Goal: Transaction & Acquisition: Purchase product/service

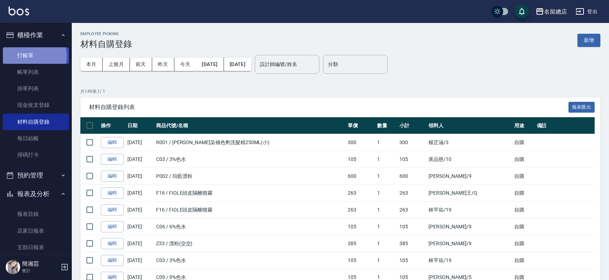
click at [26, 56] on link "打帳單" at bounding box center [36, 55] width 66 height 17
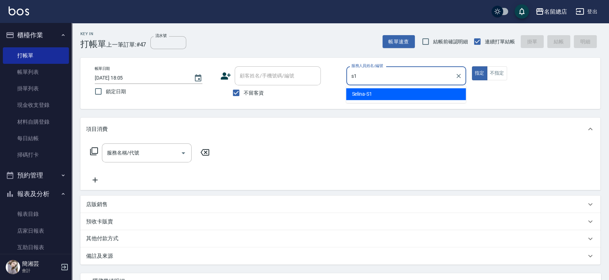
type input "Selina-S1"
type button "true"
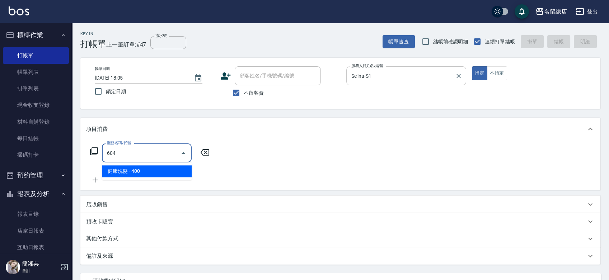
type input "健康洗髮(604)"
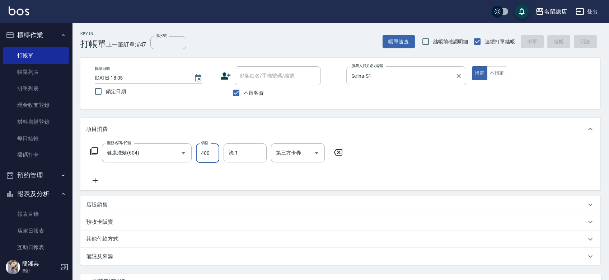
type input "1"
type input "9"
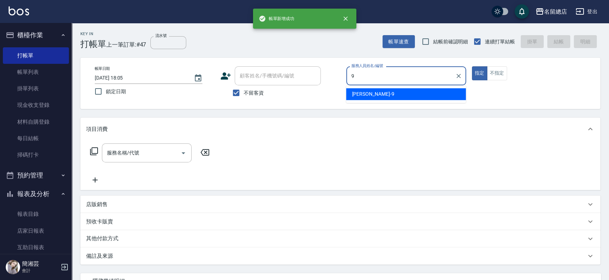
type input "[PERSON_NAME]-9"
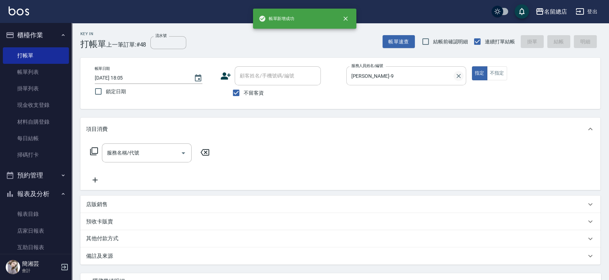
click at [463, 74] on div "[PERSON_NAME]-9 服務人員姓名/編號" at bounding box center [407, 75] width 120 height 19
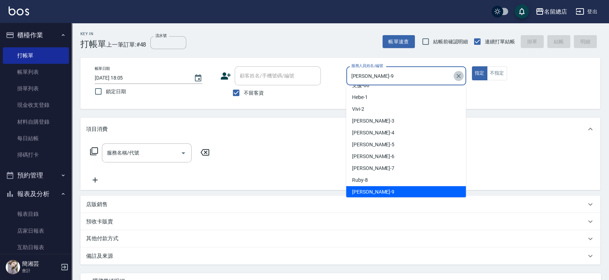
click at [461, 76] on icon "Clear" at bounding box center [458, 76] width 7 height 7
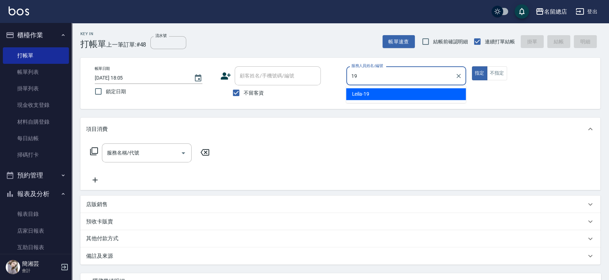
type input "Leila-19"
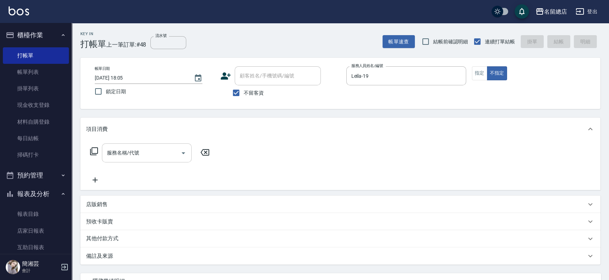
click at [134, 147] on div "服務名稱/代號 服務名稱/代號" at bounding box center [147, 153] width 90 height 19
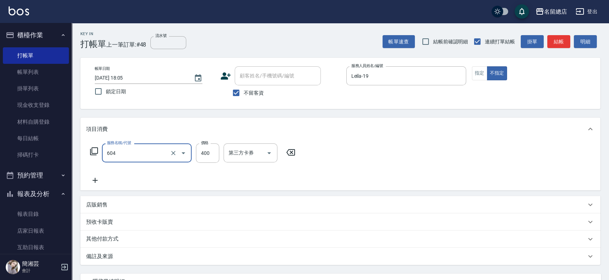
type input "健康洗髮(604)"
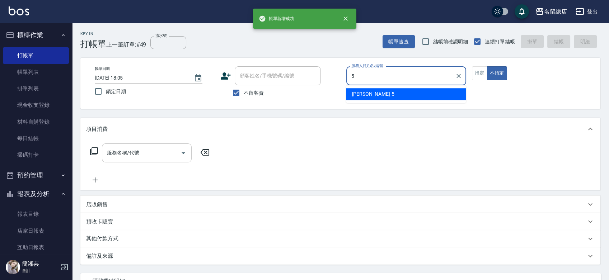
type input "[PERSON_NAME]-5"
type button "false"
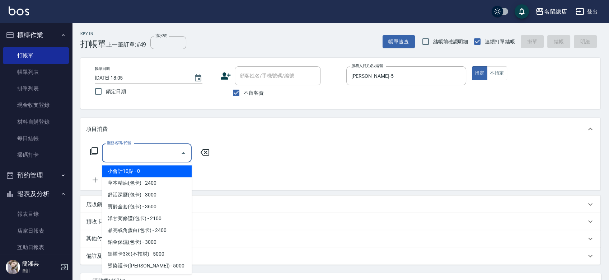
click at [120, 156] on input "服務名稱/代號" at bounding box center [141, 153] width 73 height 13
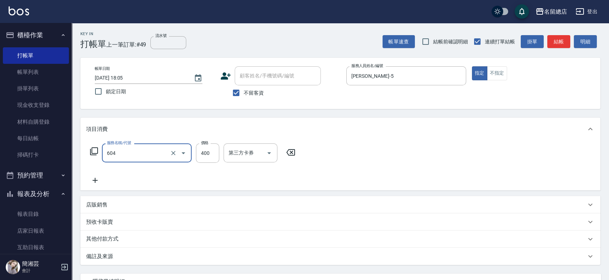
type input "健康洗髮(604)"
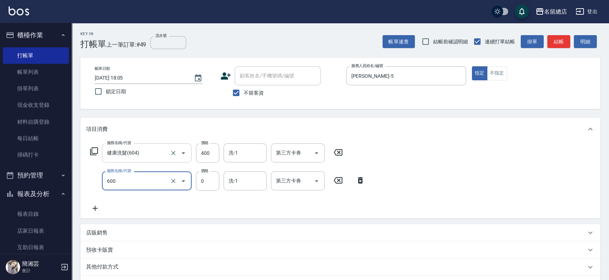
type input "洗髮(免費)(600)"
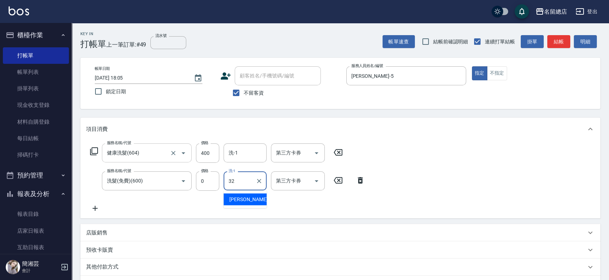
type input "[PERSON_NAME]-32"
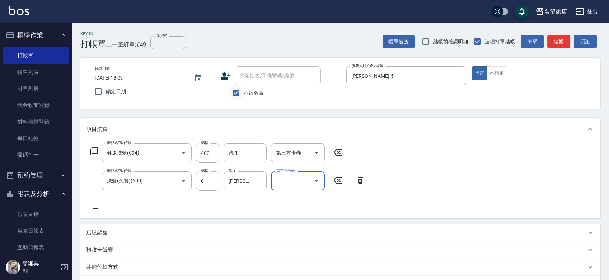
click at [237, 94] on input "不留客資" at bounding box center [236, 92] width 15 height 15
checkbox input "false"
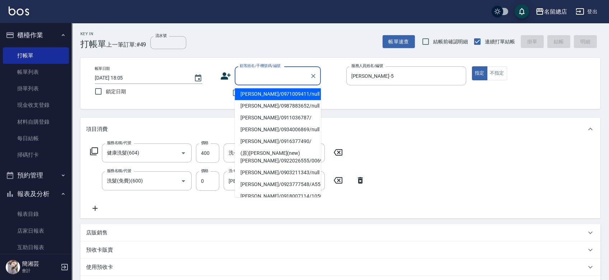
click at [250, 75] on input "顧客姓名/手機號碼/編號" at bounding box center [272, 76] width 69 height 13
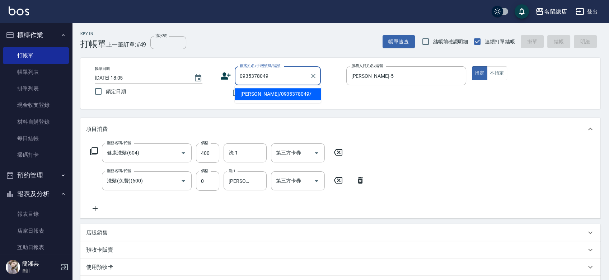
type input "[PERSON_NAME]/0935378049/"
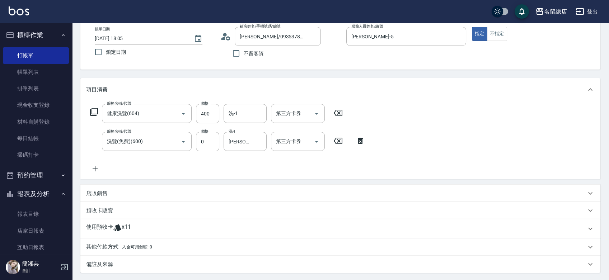
click at [130, 260] on div "備註及來源" at bounding box center [340, 264] width 520 height 17
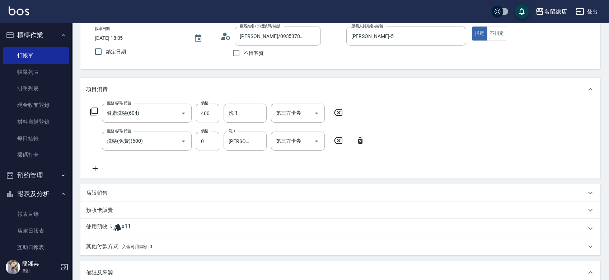
click at [129, 227] on span "x11" at bounding box center [126, 228] width 9 height 11
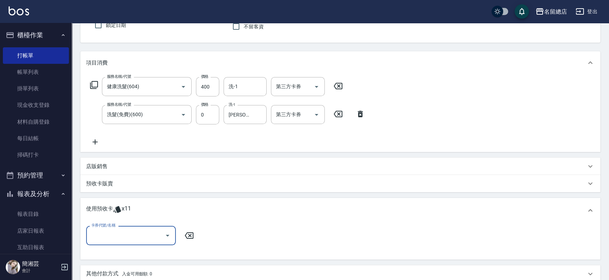
scroll to position [80, 0]
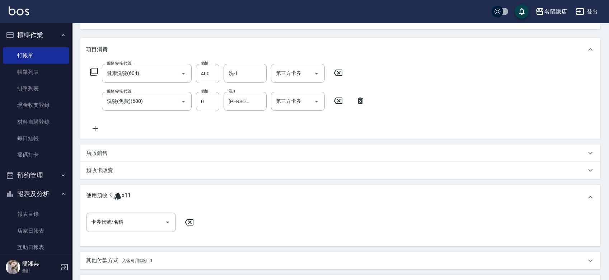
click at [117, 208] on div "使用預收卡 x11" at bounding box center [340, 197] width 520 height 25
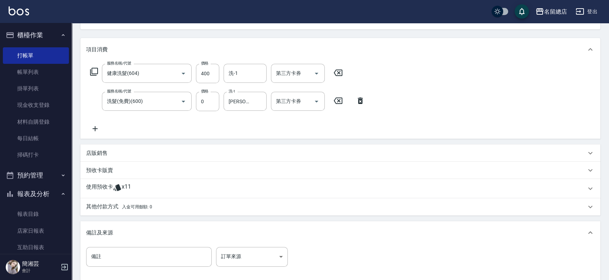
click at [118, 219] on div "項目消費 服務名稱/代號 健康洗髮(604) 服務名稱/代號 價格 400 價格 洗-1 洗-1 第三方卡券 第三方卡券 服務名稱/代號 洗髮(免費)(600…" at bounding box center [340, 159] width 520 height 243
click at [125, 191] on span "x11" at bounding box center [126, 189] width 9 height 11
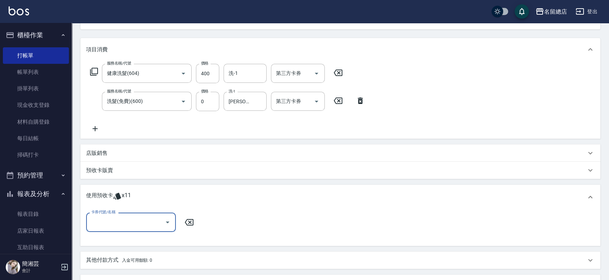
scroll to position [0, 0]
click at [121, 216] on input "卡券代號/名稱" at bounding box center [125, 222] width 73 height 13
click at [143, 242] on div "洗髮卡 剩餘10張 337" at bounding box center [131, 241] width 90 height 12
type input "洗髮卡 337"
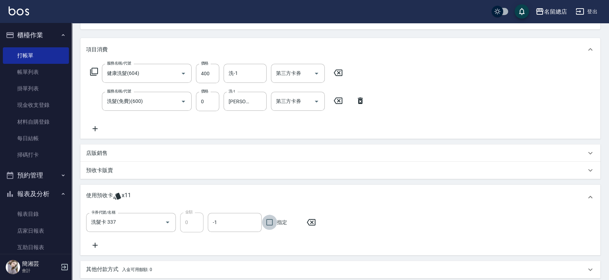
click at [273, 226] on input "指定" at bounding box center [269, 222] width 15 height 15
checkbox input "true"
type input "[DATE] 18:06"
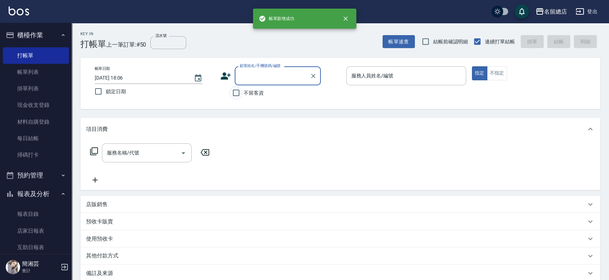
click at [235, 89] on input "不留客資" at bounding box center [236, 92] width 15 height 15
checkbox input "true"
type input "[PERSON_NAME]/0935378049/"
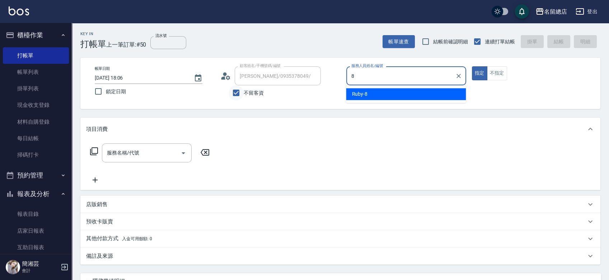
type input "Ruby-8"
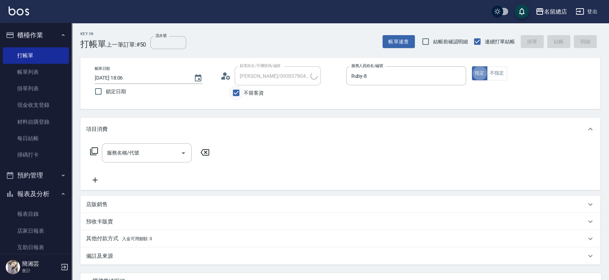
type input "陳怡靜/0937191663/"
click at [233, 94] on input "不留客資" at bounding box center [236, 92] width 15 height 15
checkbox input "false"
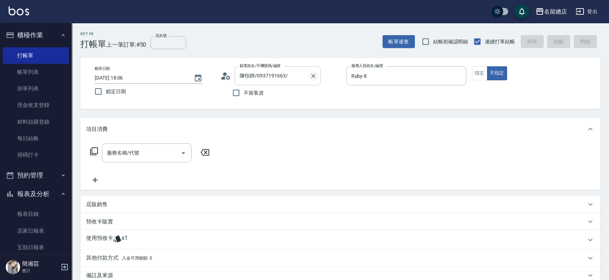
click at [310, 77] on icon "Clear" at bounding box center [313, 76] width 7 height 7
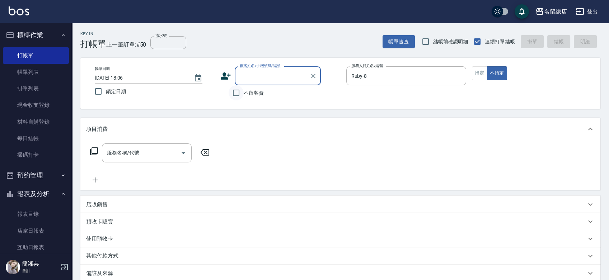
click at [232, 93] on input "不留客資" at bounding box center [236, 92] width 15 height 15
checkbox input "true"
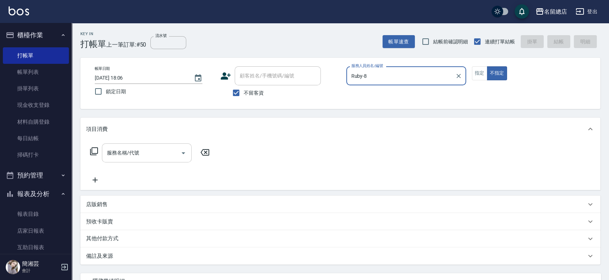
click at [168, 150] on input "服務名稱/代號" at bounding box center [141, 153] width 73 height 13
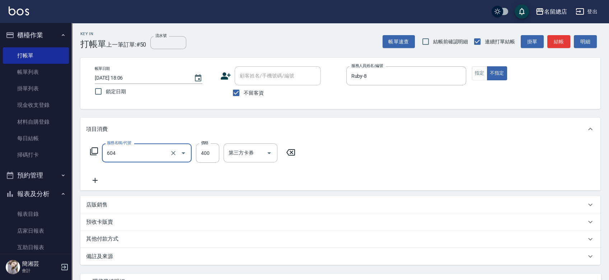
type input "健康洗髮(604)"
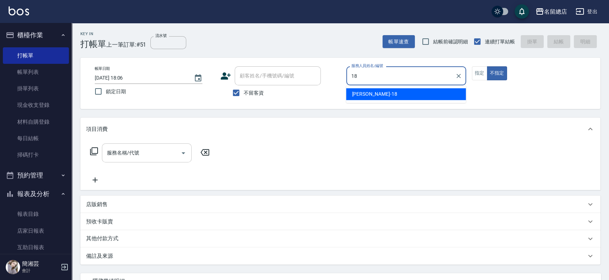
type input "[PERSON_NAME]-18"
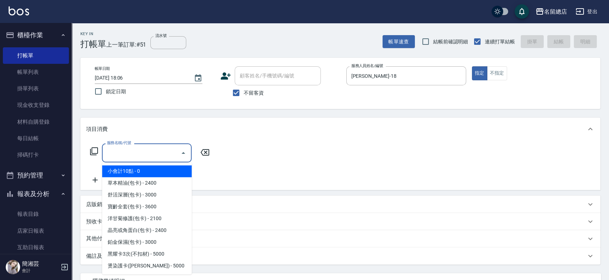
click at [124, 157] on input "服務名稱/代號" at bounding box center [141, 153] width 73 height 13
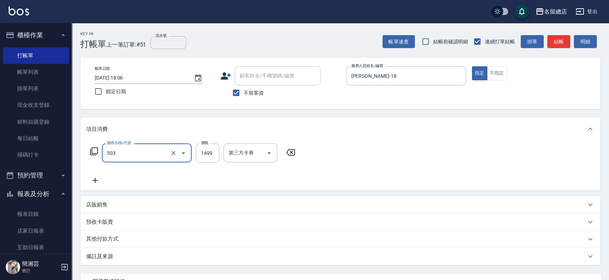
type input "染髮1000~1499(503)"
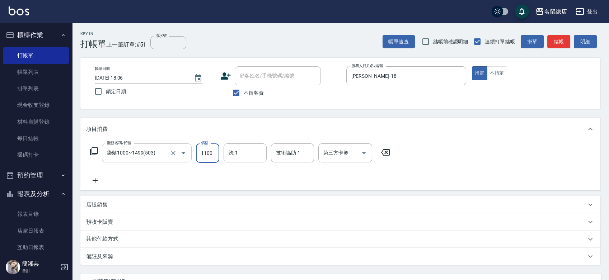
type input "1100"
type input "[PERSON_NAME]-31"
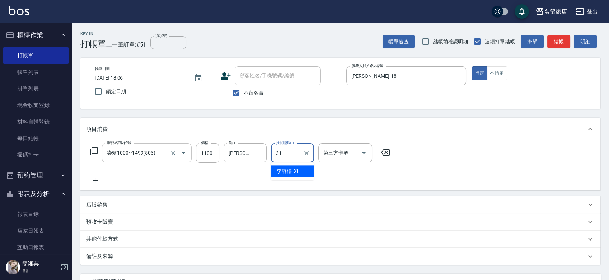
type input "[PERSON_NAME]-31"
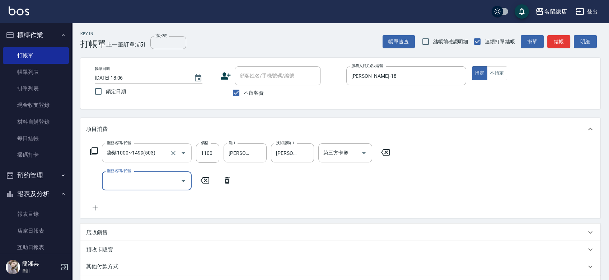
type input "5"
type input "2段自單次1299以下(420)"
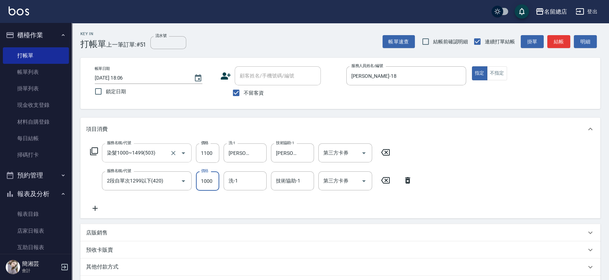
type input "1000"
type input "[PERSON_NAME]-31"
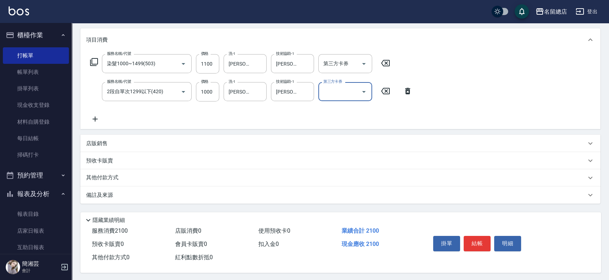
scroll to position [93, 0]
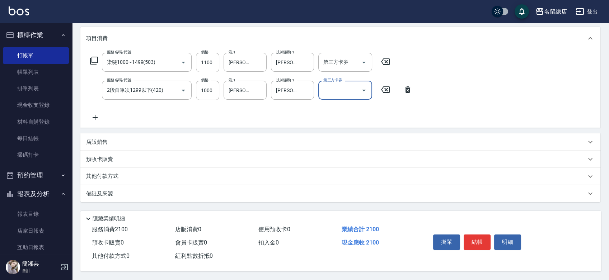
click at [114, 176] on p "其他付款方式" at bounding box center [104, 177] width 36 height 8
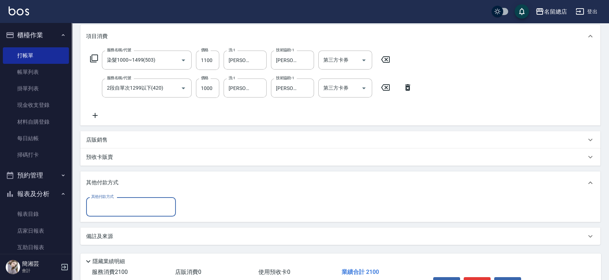
scroll to position [0, 0]
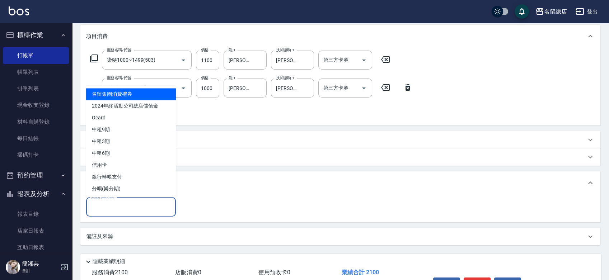
drag, startPoint x: 115, startPoint y: 213, endPoint x: 121, endPoint y: 172, distance: 41.3
click at [116, 213] on input "其他付款方式" at bounding box center [130, 207] width 83 height 13
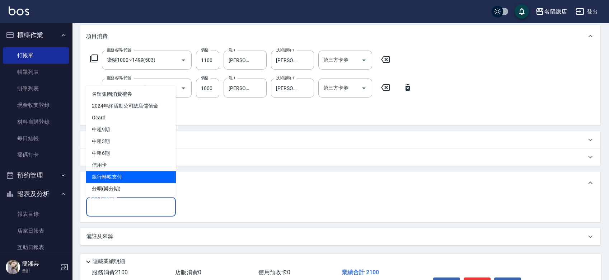
click at [116, 177] on span "銀行轉帳支付" at bounding box center [131, 177] width 90 height 12
type input "銀行轉帳支付"
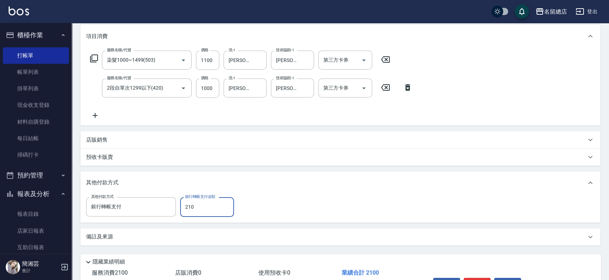
type input "2100"
type input "[DATE] 18:07"
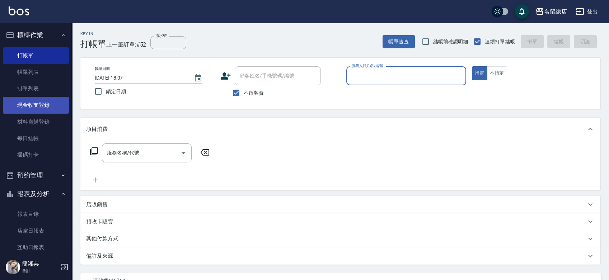
click at [20, 106] on link "現金收支登錄" at bounding box center [36, 105] width 66 height 17
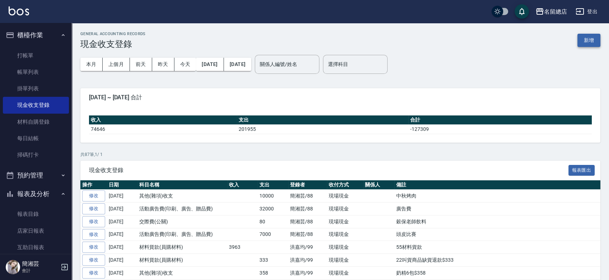
click at [588, 37] on button "新增" at bounding box center [589, 40] width 23 height 13
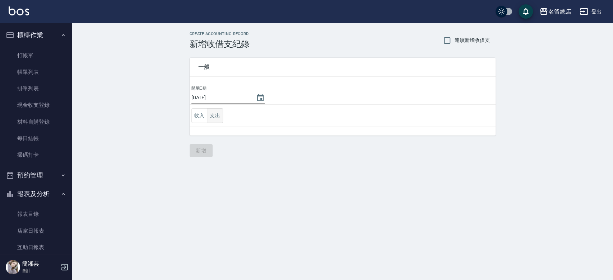
click at [212, 120] on button "支出" at bounding box center [215, 115] width 16 height 15
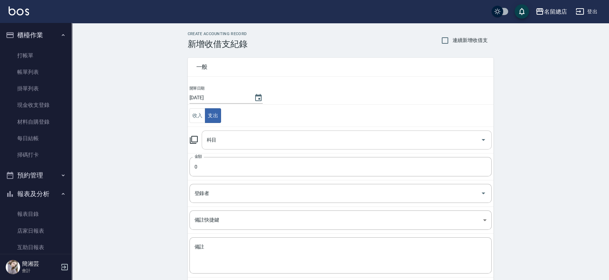
click at [218, 141] on input "科目" at bounding box center [341, 140] width 273 height 13
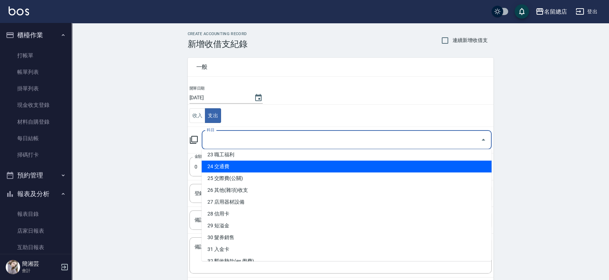
scroll to position [279, 0]
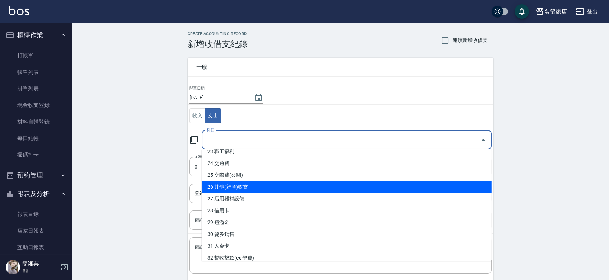
click at [238, 186] on li "26 其他(雜項)收支" at bounding box center [347, 187] width 290 height 12
type input "26 其他(雜項)收支"
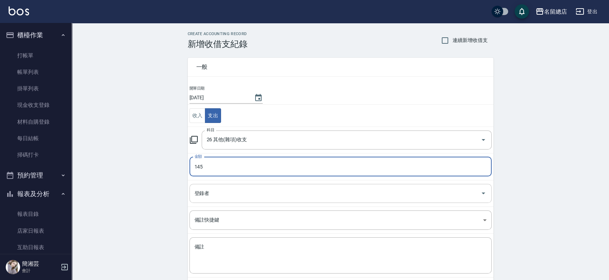
type input "145"
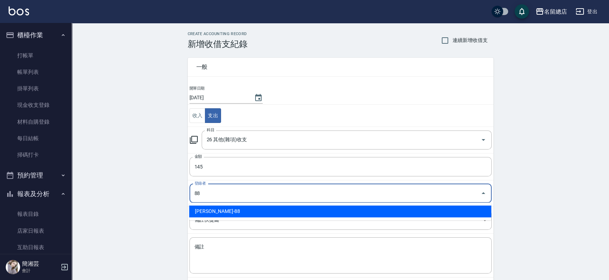
type input "[PERSON_NAME]-88"
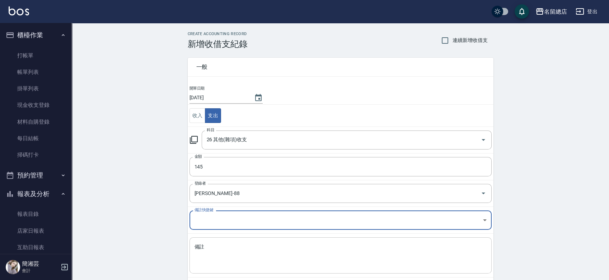
click at [250, 252] on textarea "備註" at bounding box center [341, 256] width 292 height 24
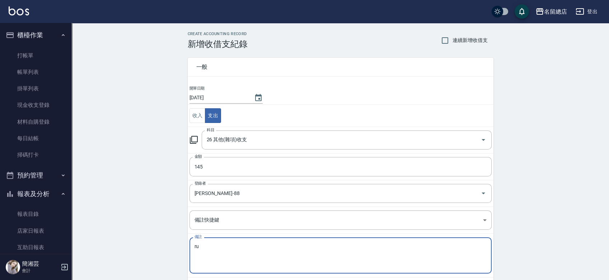
type textarea "r"
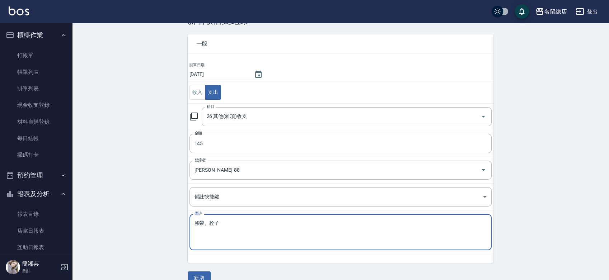
scroll to position [36, 0]
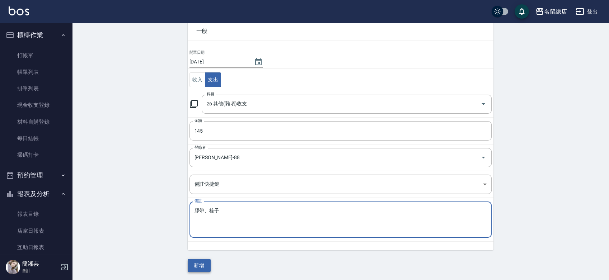
type textarea "膠帶、栓子"
click at [196, 261] on button "新增" at bounding box center [199, 265] width 23 height 13
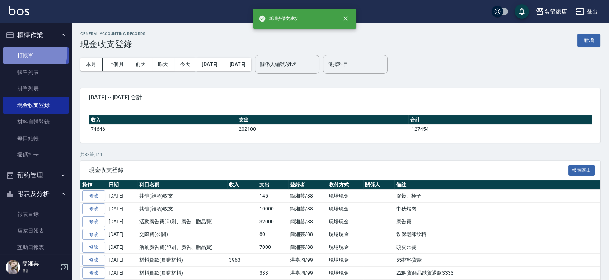
click at [15, 52] on link "打帳單" at bounding box center [36, 55] width 66 height 17
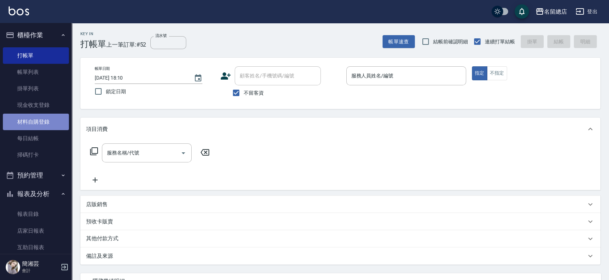
drag, startPoint x: 41, startPoint y: 123, endPoint x: 47, endPoint y: 123, distance: 6.1
click at [41, 124] on link "材料自購登錄" at bounding box center [36, 122] width 66 height 17
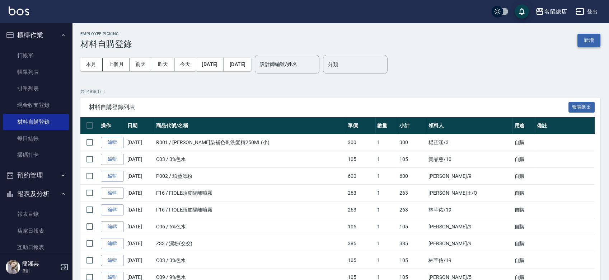
click at [590, 40] on button "新增" at bounding box center [589, 40] width 23 height 13
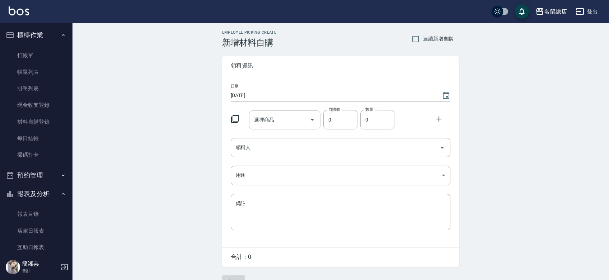
click at [286, 119] on input "選擇商品" at bounding box center [279, 120] width 54 height 13
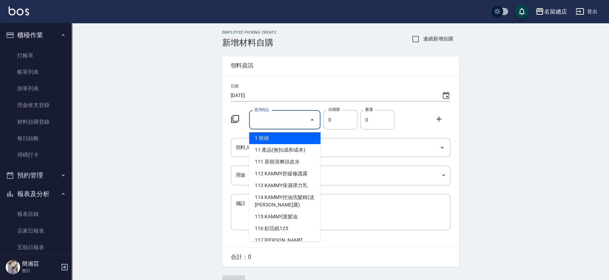
type input "手套"
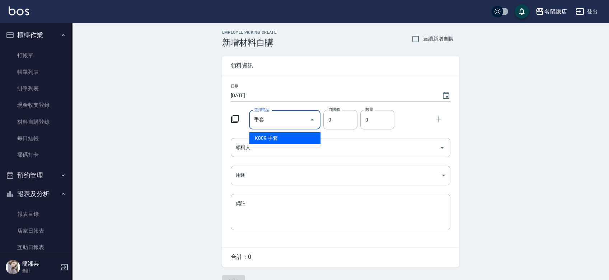
click at [288, 146] on ul "K009 手套" at bounding box center [284, 139] width 71 height 18
click at [286, 137] on li "K009 手套" at bounding box center [284, 139] width 71 height 12
type input "20"
type input "1"
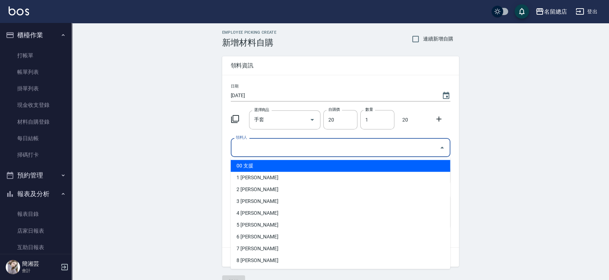
click at [282, 148] on input "領料人" at bounding box center [335, 147] width 203 height 13
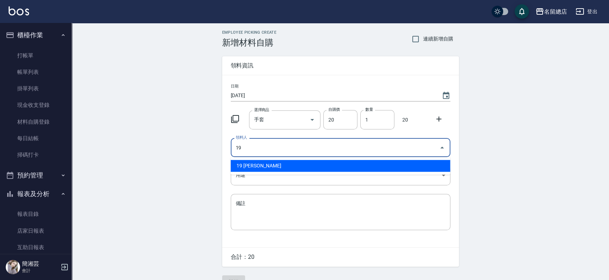
type input "19 [PERSON_NAME]"
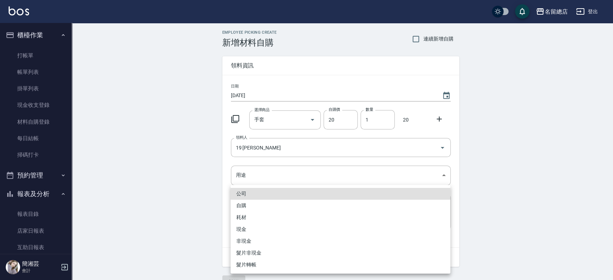
click at [237, 201] on li "自購" at bounding box center [341, 206] width 220 height 12
type input "自購"
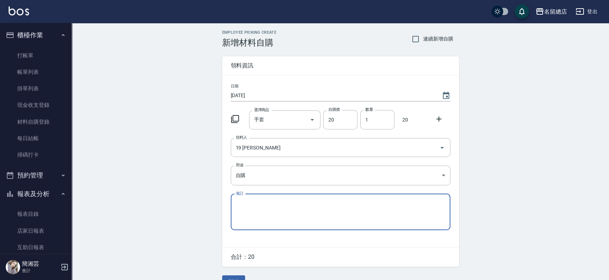
scroll to position [16, 0]
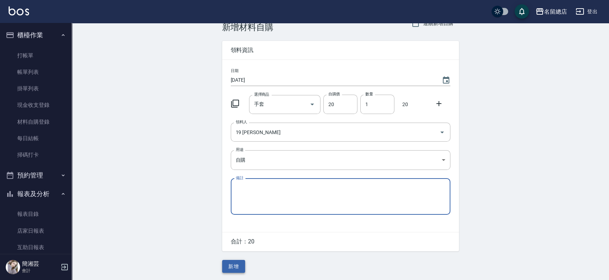
click at [238, 264] on button "新增" at bounding box center [233, 266] width 23 height 13
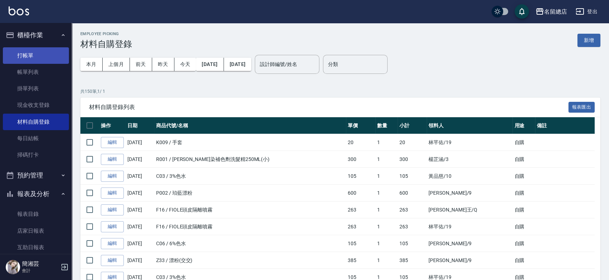
click at [40, 51] on link "打帳單" at bounding box center [36, 55] width 66 height 17
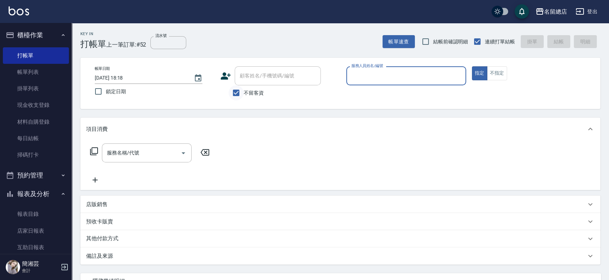
click at [234, 91] on input "不留客資" at bounding box center [236, 92] width 15 height 15
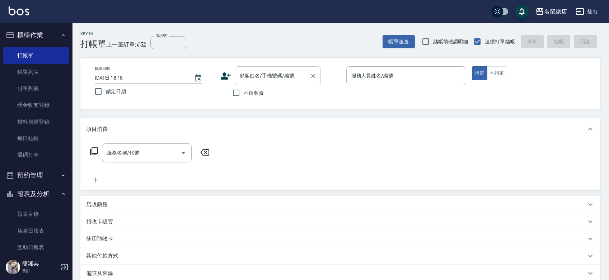
click at [254, 76] on input "顧客姓名/手機號碼/編號" at bounding box center [272, 76] width 69 height 13
click at [257, 57] on div "Key In 打帳單 上一筆訂單:#52 流水號 流水號 帳單速查 結帳前確認明細 連續打單結帳 掛單 結帳 明細 帳單日期 [DATE] 18:18 鎖定日…" at bounding box center [341, 191] width 538 height 337
click at [234, 93] on input "不留客資" at bounding box center [236, 92] width 15 height 15
checkbox input "true"
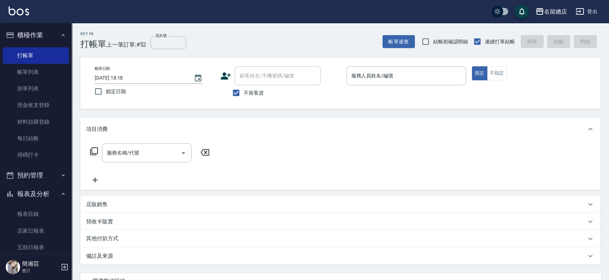
click at [255, 39] on div "Key In 打帳單 上一筆訂單:#52 流水號 流水號 帳單速查 結帳前確認明細 連續打單結帳 掛單 結帳 明細" at bounding box center [336, 36] width 529 height 26
click at [34, 117] on link "材料自購登錄" at bounding box center [36, 122] width 66 height 17
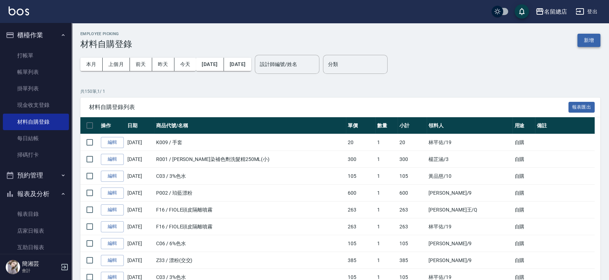
click at [593, 45] on button "新增" at bounding box center [589, 40] width 23 height 13
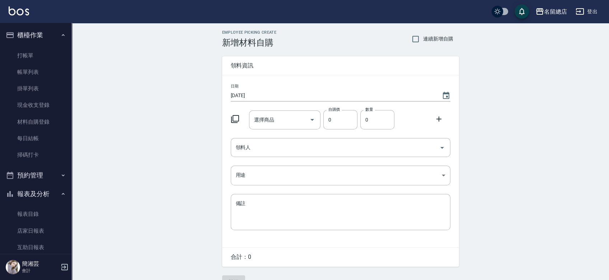
click at [248, 123] on div "選擇商品 選擇商品" at bounding box center [283, 119] width 74 height 22
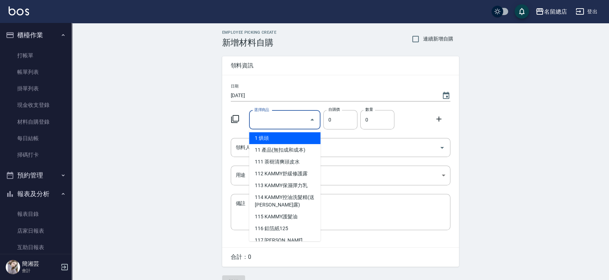
click at [271, 123] on input "選擇商品" at bounding box center [279, 120] width 54 height 13
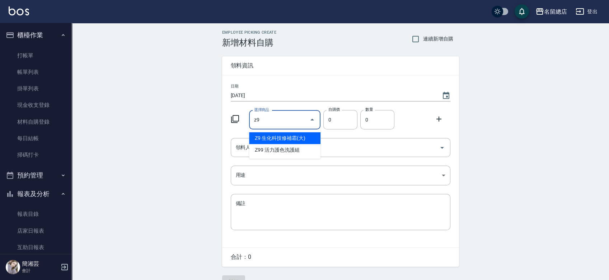
type input "生化科技修補霜(大)"
type input "350"
type input "1"
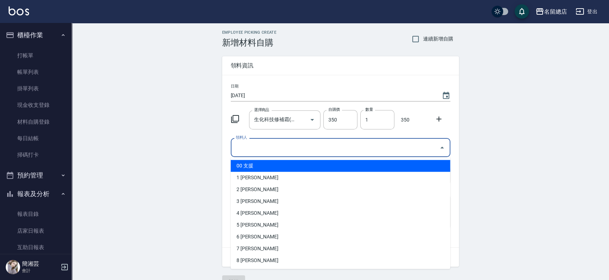
click at [267, 148] on input "領料人" at bounding box center [335, 147] width 203 height 13
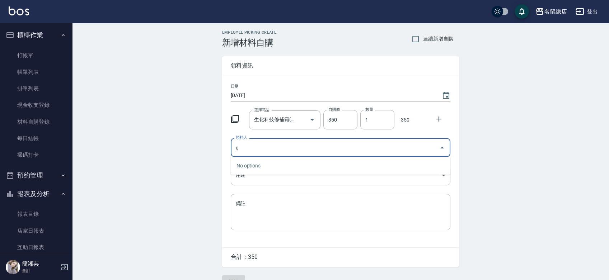
type input "q"
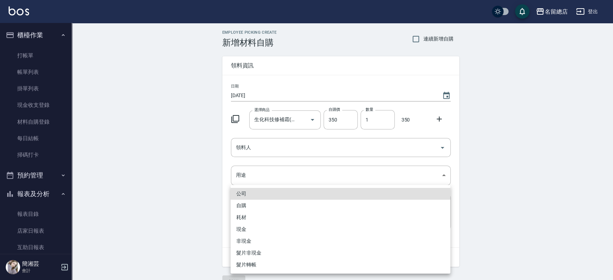
click at [263, 203] on li "自購" at bounding box center [341, 206] width 220 height 12
type input "自購"
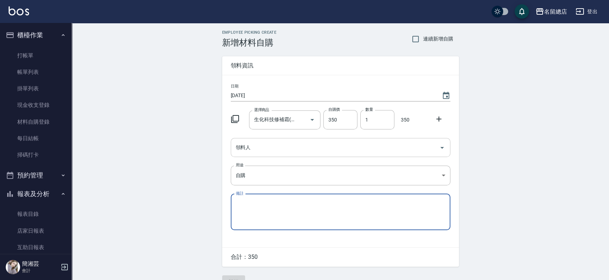
click at [254, 153] on input "領料人" at bounding box center [335, 147] width 203 height 13
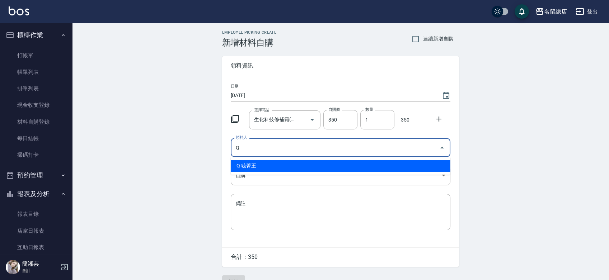
type input "Q 毓菁王"
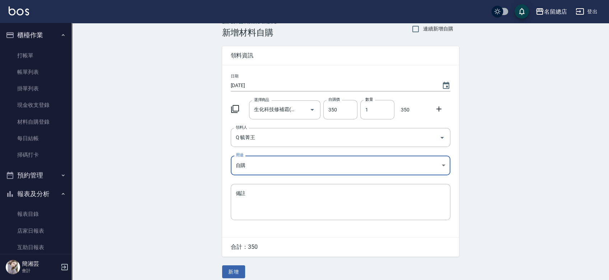
scroll to position [16, 0]
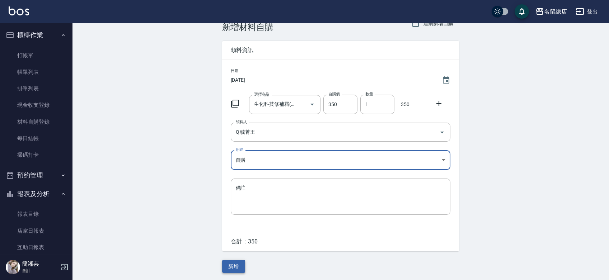
click at [238, 267] on button "新增" at bounding box center [233, 266] width 23 height 13
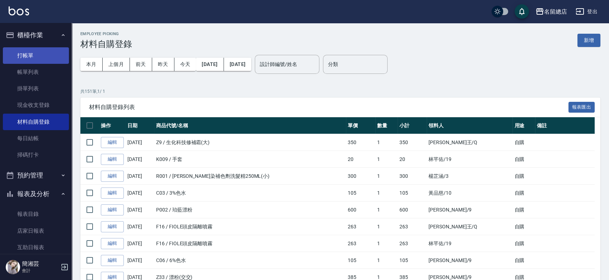
click at [19, 55] on link "打帳單" at bounding box center [36, 55] width 66 height 17
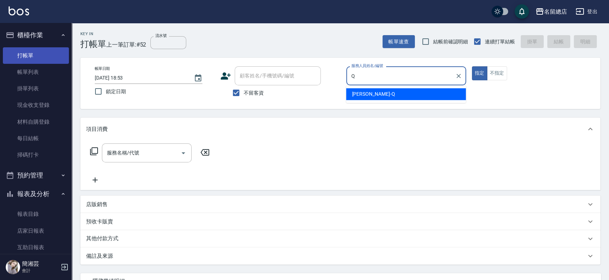
type input "[PERSON_NAME]"
type button "true"
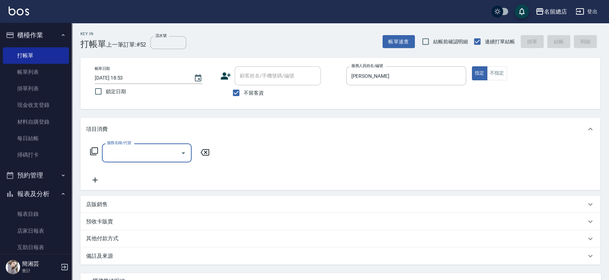
click at [119, 224] on div "預收卡販賣" at bounding box center [336, 222] width 500 height 8
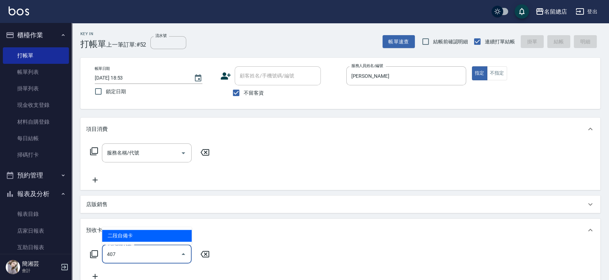
type input "二段自備卡(407)"
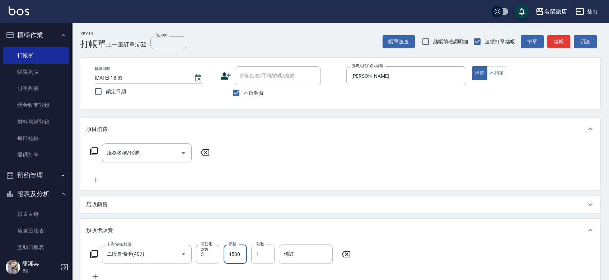
type input "4500"
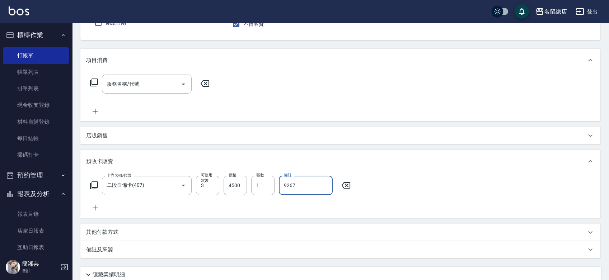
scroll to position [120, 0]
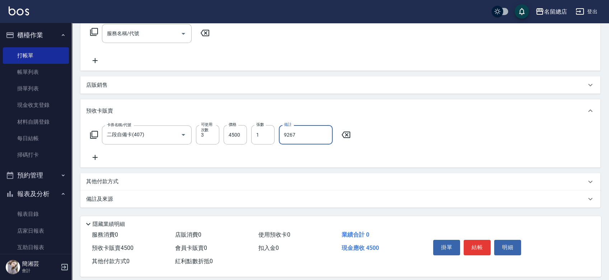
type input "9267"
click at [105, 182] on p "其他付款方式" at bounding box center [104, 182] width 36 height 8
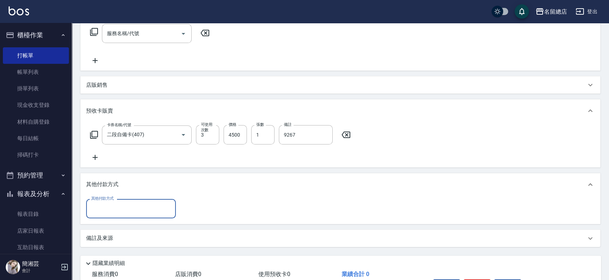
scroll to position [0, 0]
click at [111, 89] on div "店販銷售" at bounding box center [340, 84] width 520 height 17
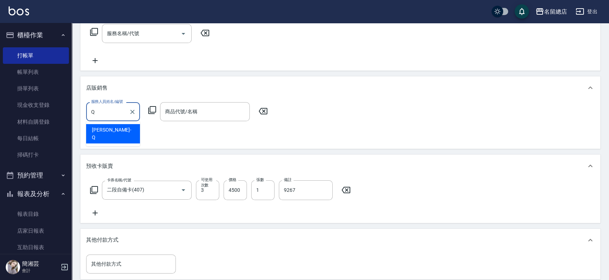
type input "[PERSON_NAME]"
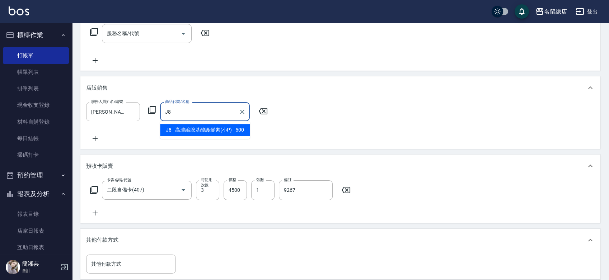
type input "高濃縮胺基酸護髮素(小P)"
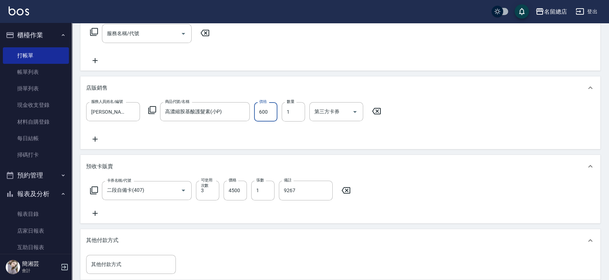
type input "600"
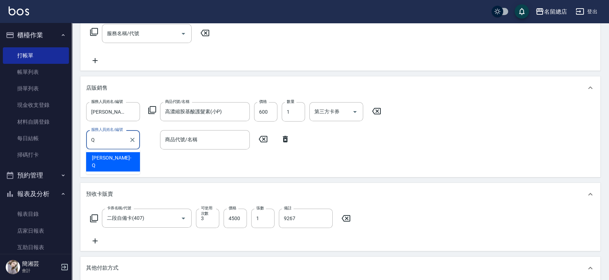
type input "[PERSON_NAME]"
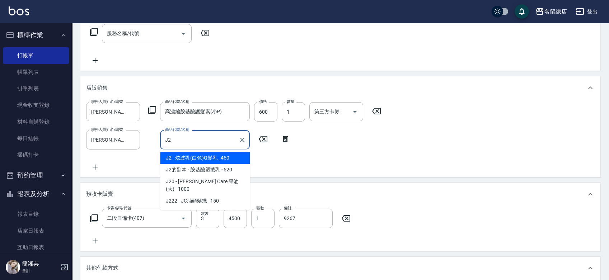
type input "炫波乳(白色)Q髮乳"
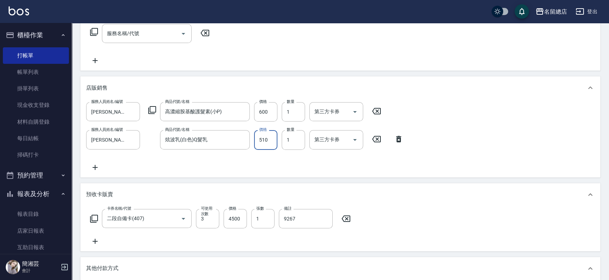
type input "510"
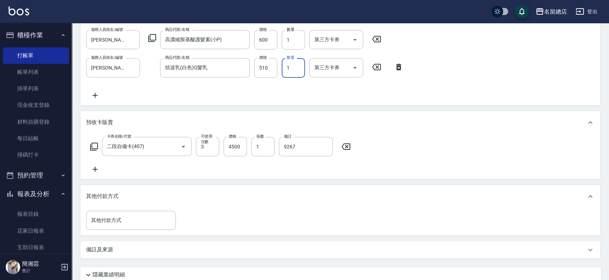
scroll to position [239, 0]
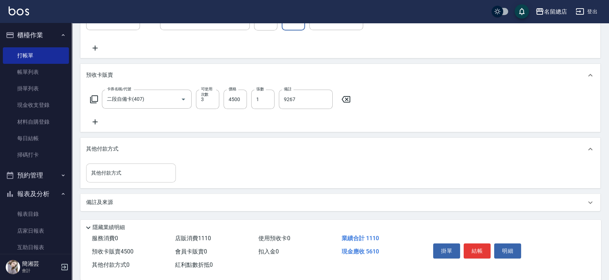
click at [118, 178] on input "其他付款方式" at bounding box center [130, 173] width 83 height 13
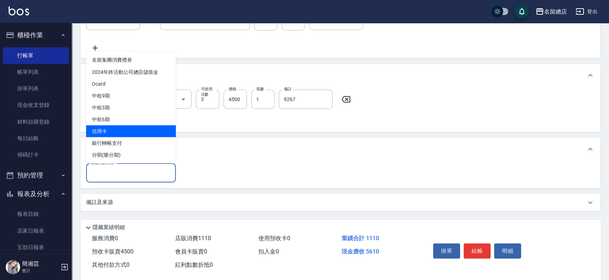
click at [120, 131] on span "信用卡" at bounding box center [131, 131] width 90 height 12
type input "信用卡"
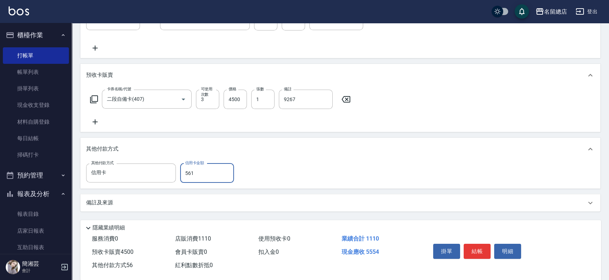
type input "5610"
type input "[DATE] 19:10"
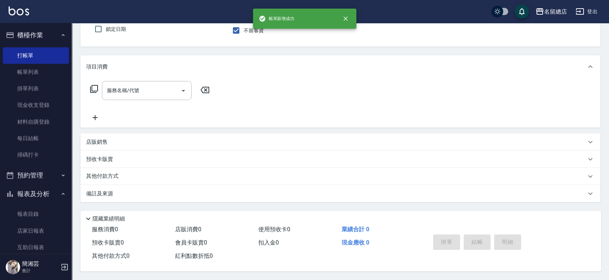
scroll to position [0, 0]
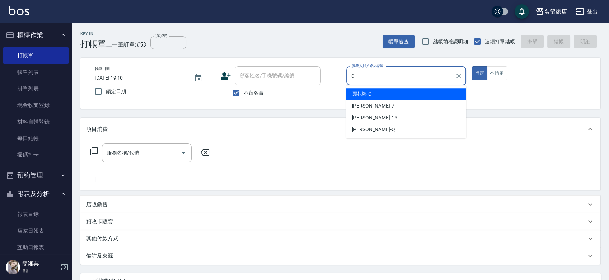
type input "麗花[PERSON_NAME]"
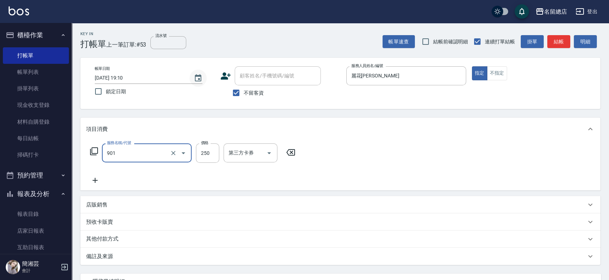
type input "手指甲女(901)"
type input "500"
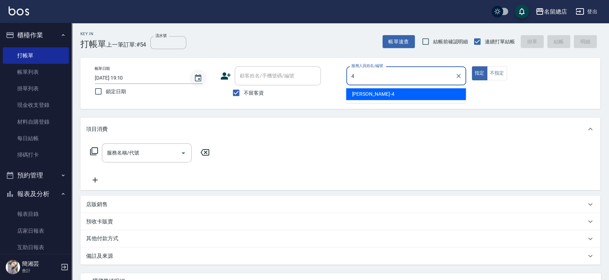
type input "[PERSON_NAME]-4"
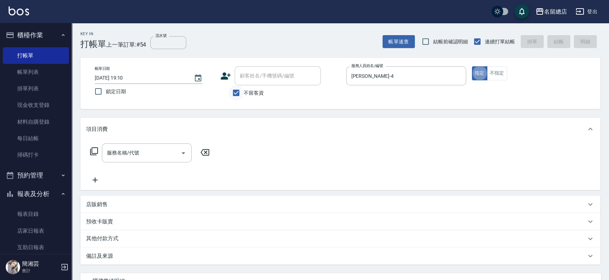
click at [244, 94] on input "不留客資" at bounding box center [236, 92] width 15 height 15
checkbox input "false"
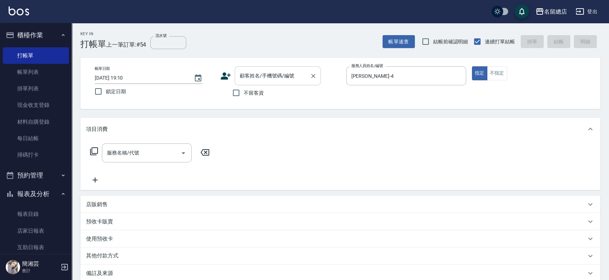
click at [250, 73] on input "顧客姓名/手機號碼/編號" at bounding box center [272, 76] width 69 height 13
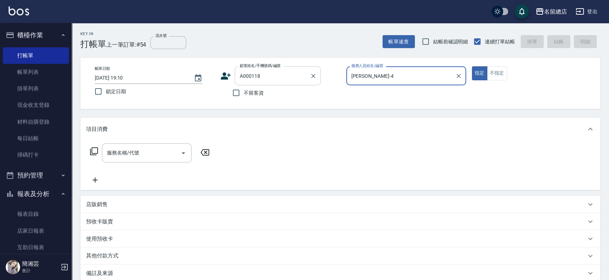
type input "[PERSON_NAME]/0925311555/A000118"
click at [472, 66] on button "指定" at bounding box center [479, 73] width 15 height 14
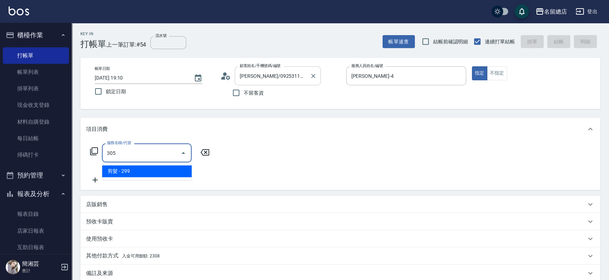
type input "剪髮(305)"
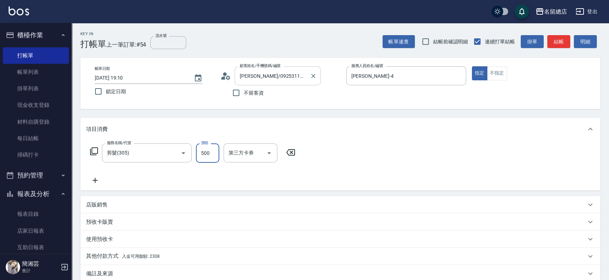
type input "500"
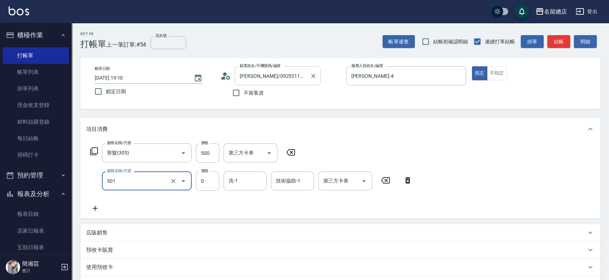
type input "2段蓋卡1300以上(501)"
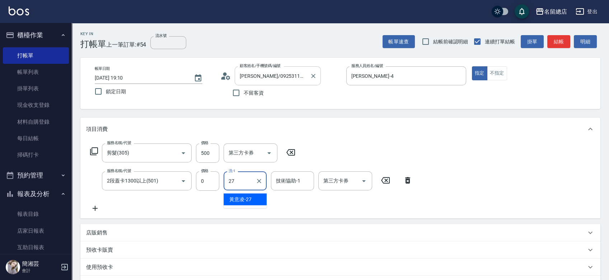
type input "[PERSON_NAME]-27"
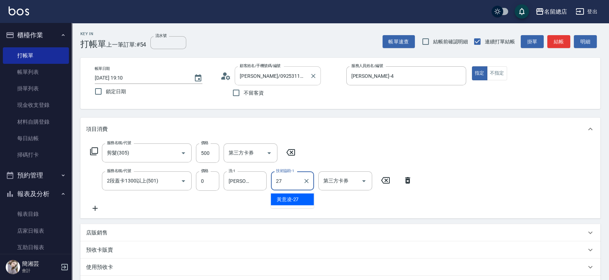
type input "[PERSON_NAME]-27"
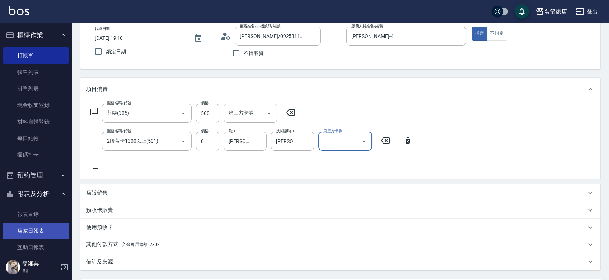
scroll to position [40, 0]
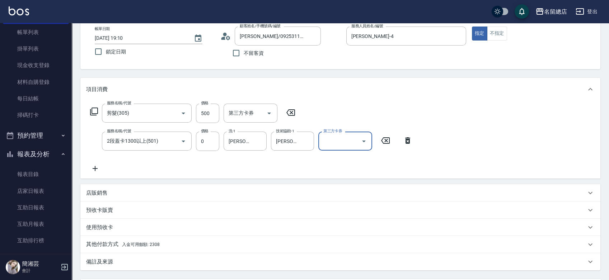
click at [140, 243] on span "入金可用餘額: 2308" at bounding box center [141, 244] width 38 height 5
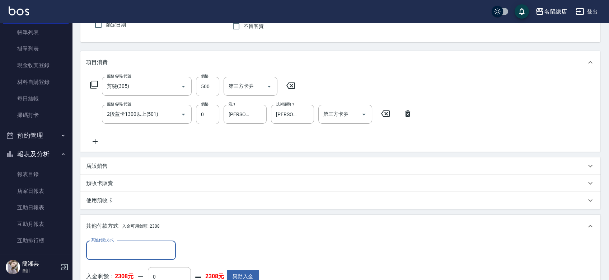
scroll to position [80, 0]
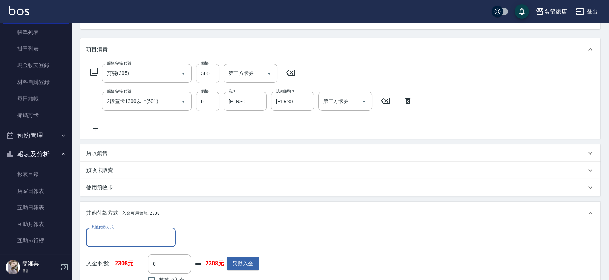
click at [127, 227] on div "其他付款方式 其他付款方式 入金剩餘： 2308元 0 ​ 整筆扣入金 2308元 異動入金" at bounding box center [340, 258] width 520 height 67
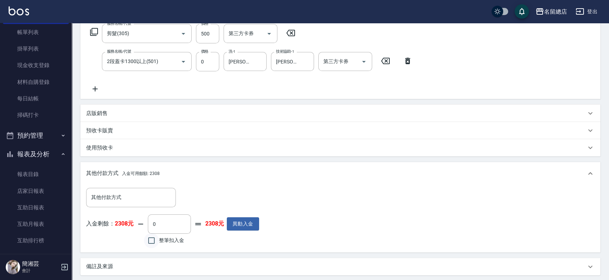
click at [155, 242] on input "整筆扣入金" at bounding box center [151, 240] width 15 height 15
checkbox input "true"
type input "500"
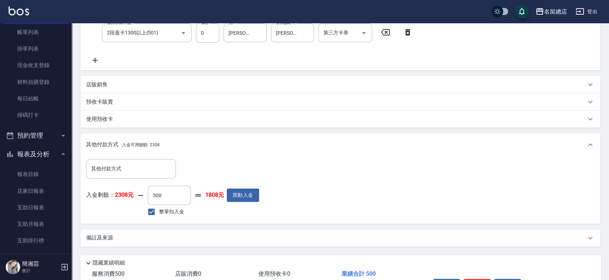
scroll to position [115, 0]
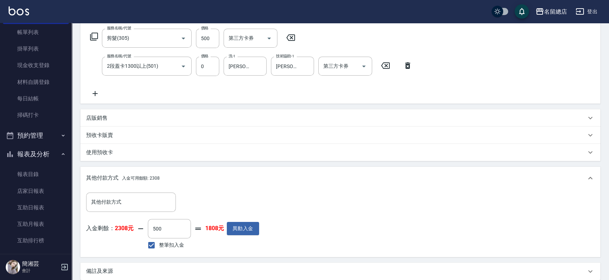
type input "[DATE] 19:11"
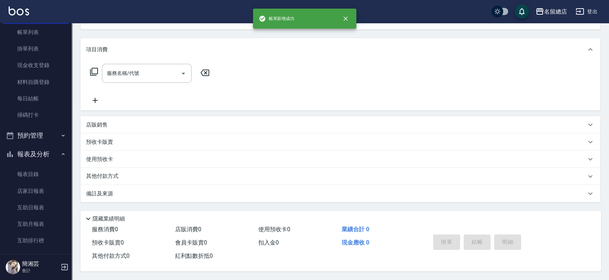
scroll to position [0, 0]
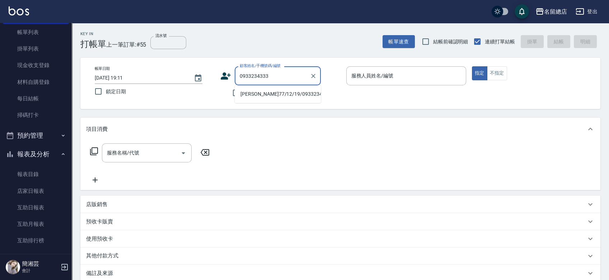
type input "[PERSON_NAME]77/12/19/0933234333/null"
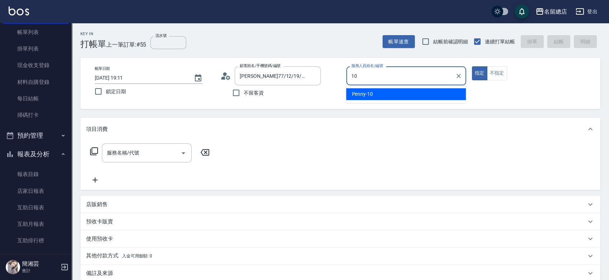
type input "Penny-10"
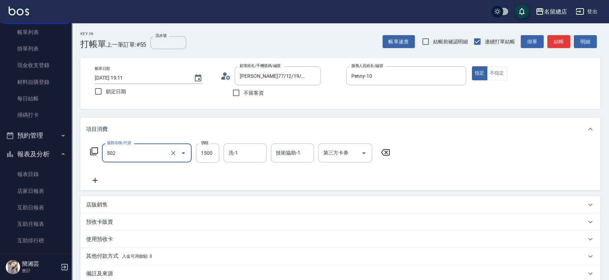
type input "染髮1500以上(502)"
type input "2599"
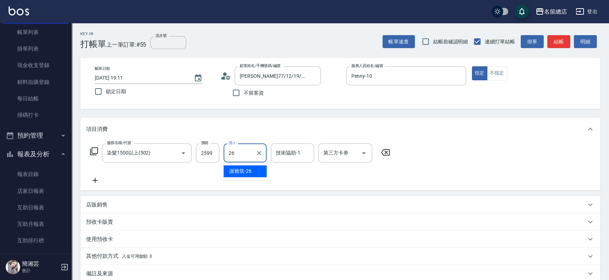
type input "[PERSON_NAME]-26"
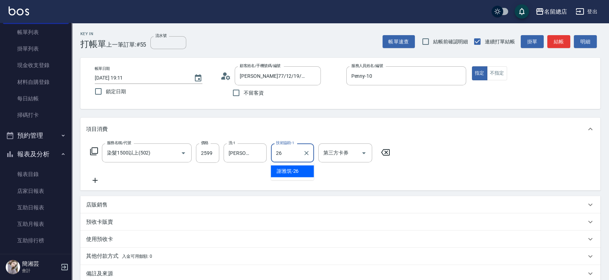
type input "[PERSON_NAME]-26"
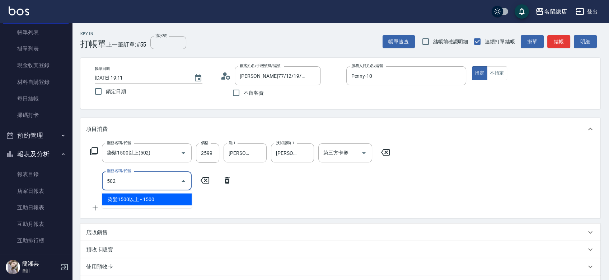
type input "染髮1500以上(502)"
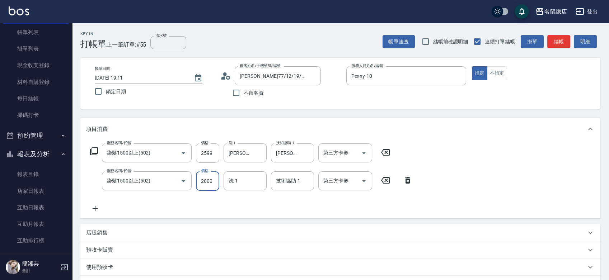
type input "2000"
type input "[PERSON_NAME]-26"
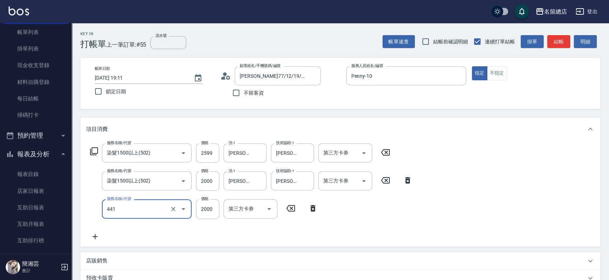
type input "2段自單次1300以上(441)"
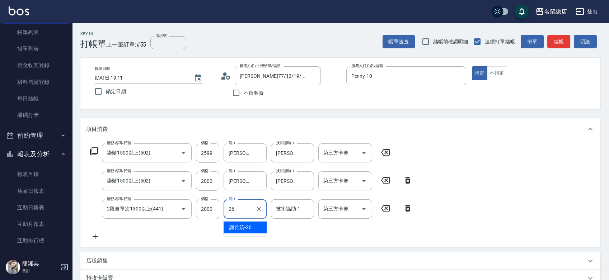
type input "[PERSON_NAME]-26"
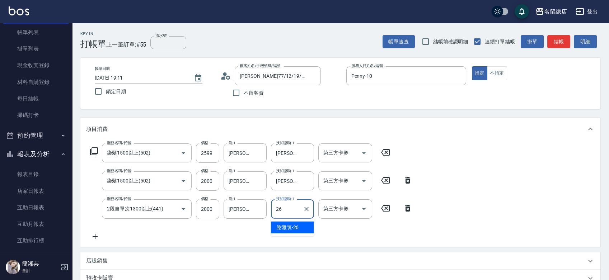
type input "[PERSON_NAME]-26"
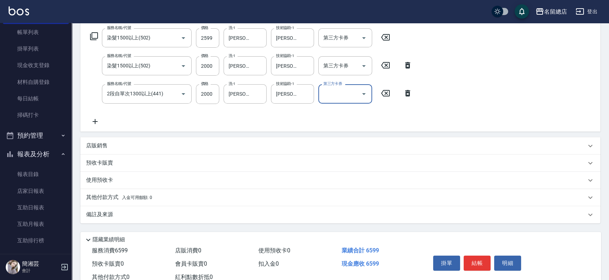
scroll to position [120, 0]
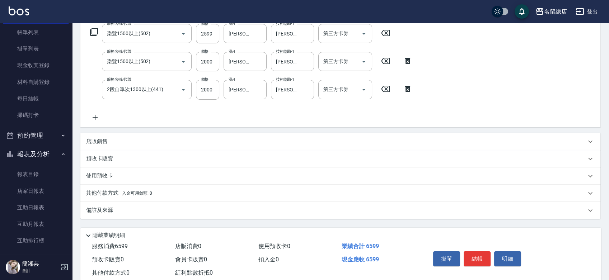
click at [121, 173] on div "使用預收卡" at bounding box center [336, 176] width 500 height 8
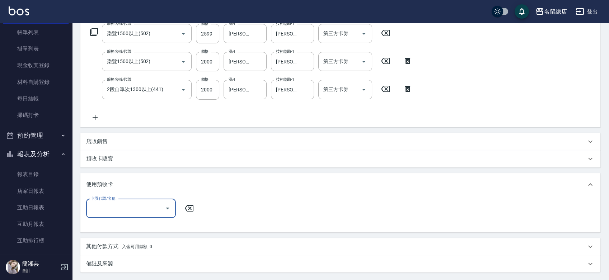
scroll to position [0, 0]
click at [123, 206] on input "卡券代號/名稱" at bounding box center [125, 209] width 73 height 13
click at [112, 209] on input "卡券代號/名稱" at bounding box center [125, 209] width 73 height 13
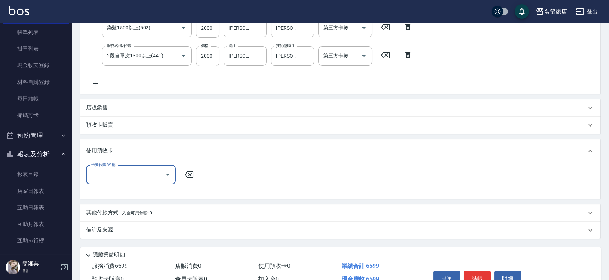
scroll to position [192, 0]
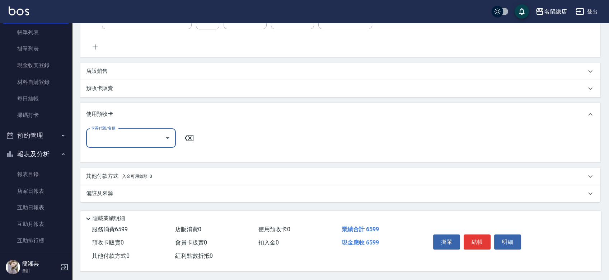
click at [116, 179] on div "其他付款方式 入金可用餘額: 0" at bounding box center [340, 176] width 520 height 17
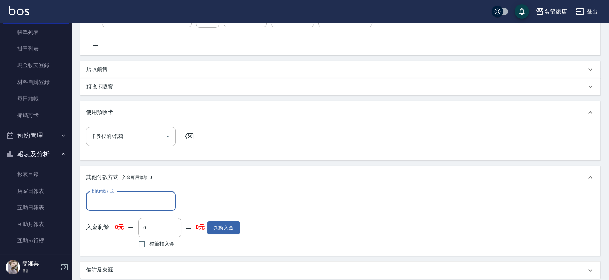
scroll to position [0, 0]
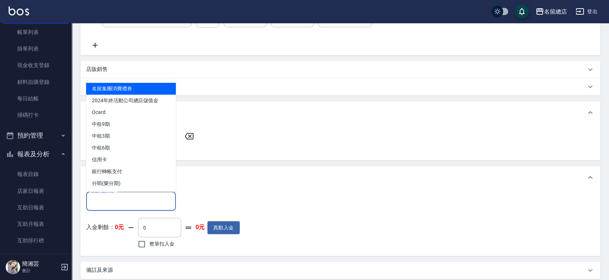
click at [120, 202] on input "其他付款方式" at bounding box center [130, 201] width 83 height 13
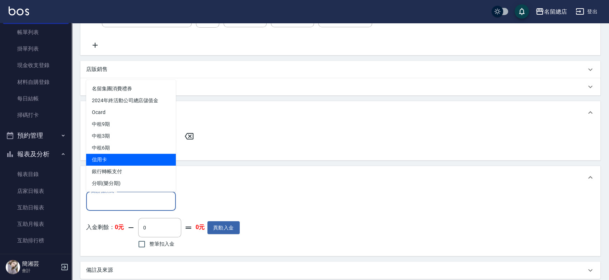
click at [118, 163] on span "信用卡" at bounding box center [131, 160] width 90 height 12
type input "信用卡"
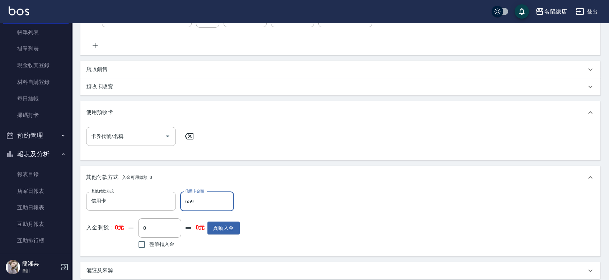
type input "6599"
type input "[DATE] 19:12"
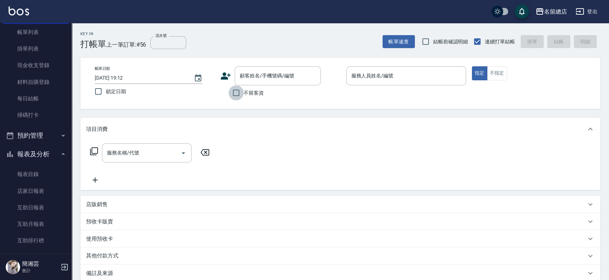
click at [241, 93] on input "不留客資" at bounding box center [236, 92] width 15 height 15
checkbox input "true"
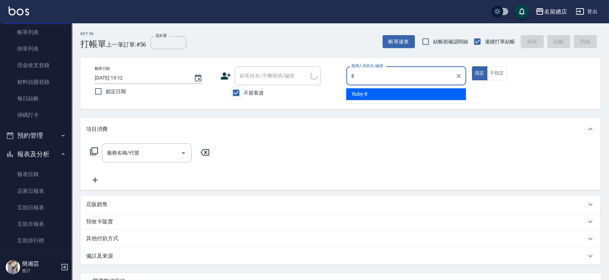
type input "Ruby-8"
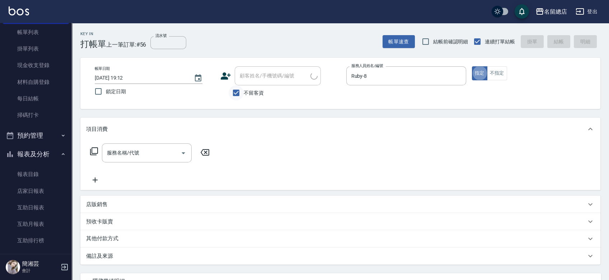
type input "[PERSON_NAME]/0920282215/"
click at [238, 88] on input "不留客資" at bounding box center [236, 92] width 15 height 15
checkbox input "false"
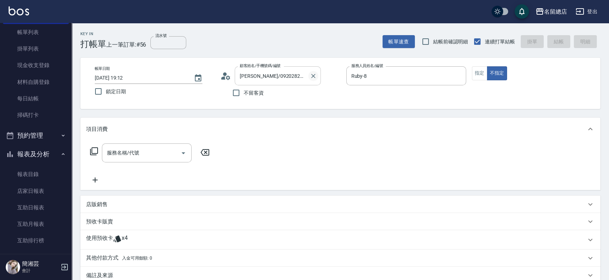
click at [317, 75] on button "Clear" at bounding box center [313, 76] width 10 height 10
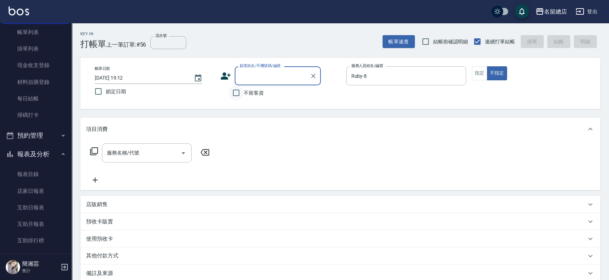
click at [234, 92] on input "不留客資" at bounding box center [236, 92] width 15 height 15
checkbox input "true"
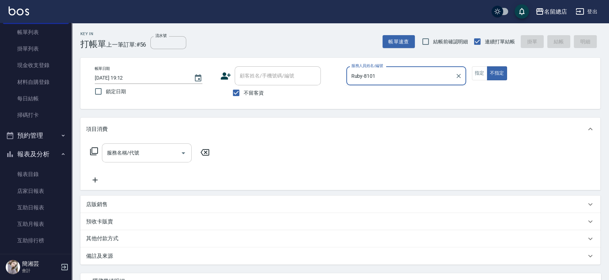
type input "Ruby-8"
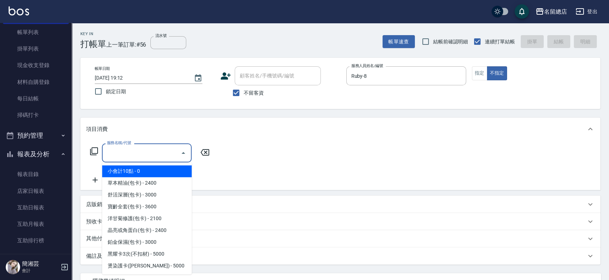
click at [145, 151] on input "服務名稱/代號" at bounding box center [141, 153] width 73 height 13
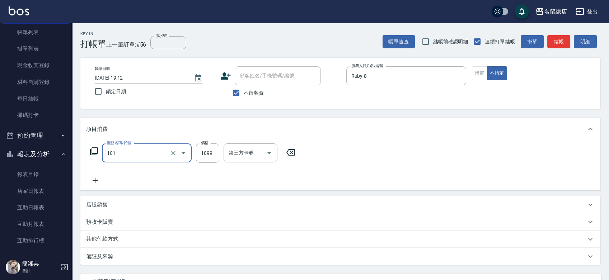
type input "蘊活頭皮1099(101)"
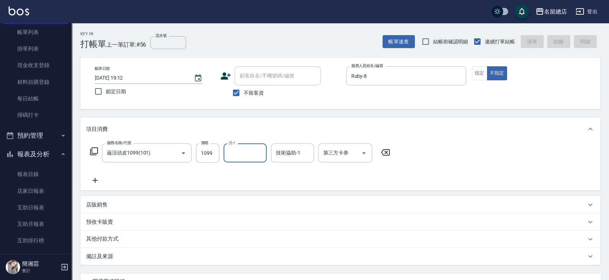
type input "[DATE] 19:13"
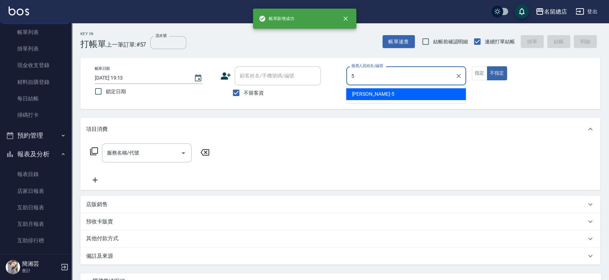
type input "[PERSON_NAME]-5"
type button "false"
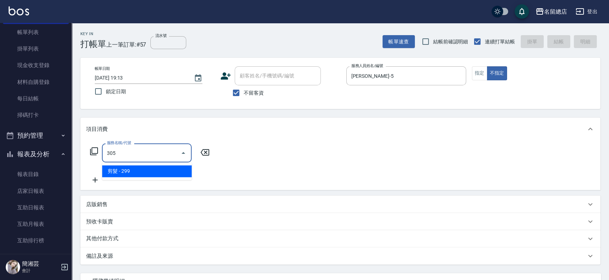
type input "剪髮(305)"
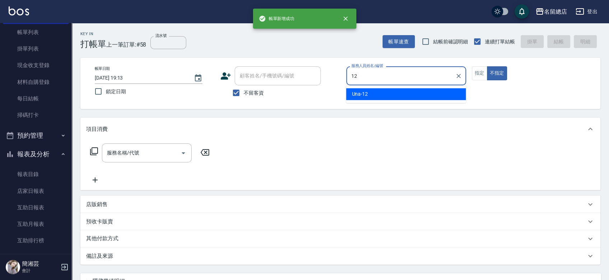
type input "Una-12"
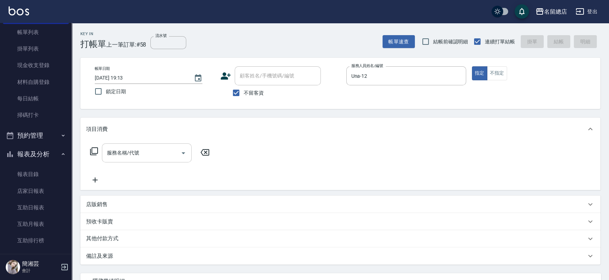
click at [127, 154] on input "服務名稱/代號" at bounding box center [141, 153] width 73 height 13
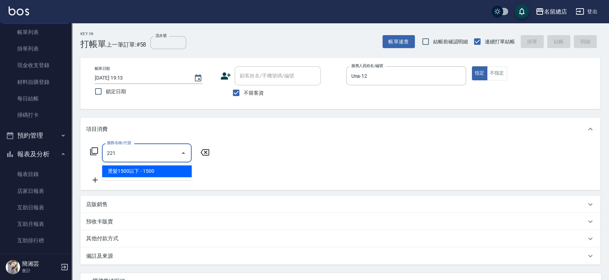
type input "燙髮1500以下(221)"
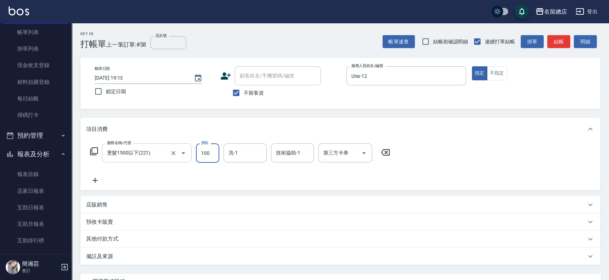
type input "1000"
type input "[DATE] 19:14"
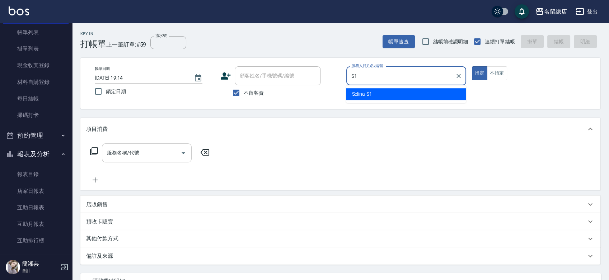
type input "Selina-S1"
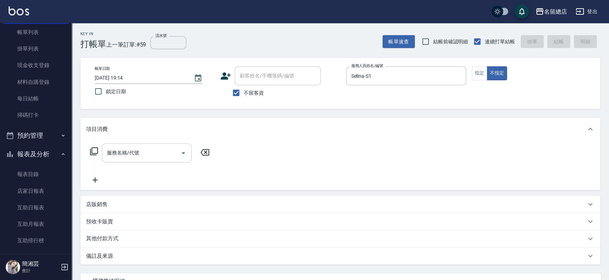
click at [124, 154] on input "服務名稱/代號" at bounding box center [141, 153] width 73 height 13
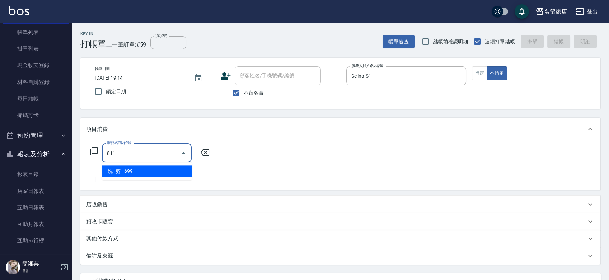
type input "洗+剪(811)"
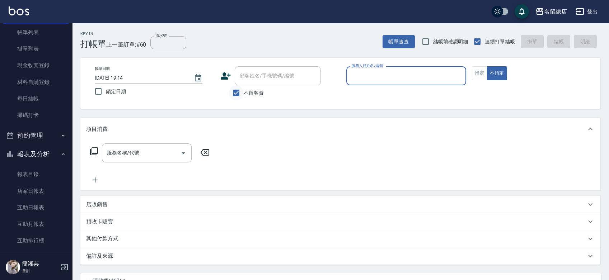
click at [238, 89] on input "不留客資" at bounding box center [236, 92] width 15 height 15
checkbox input "false"
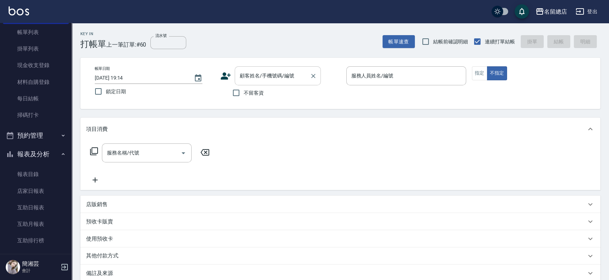
click at [248, 80] on input "顧客姓名/手機號碼/編號" at bounding box center [272, 76] width 69 height 13
type input "[PERSON_NAME]/0903156736/"
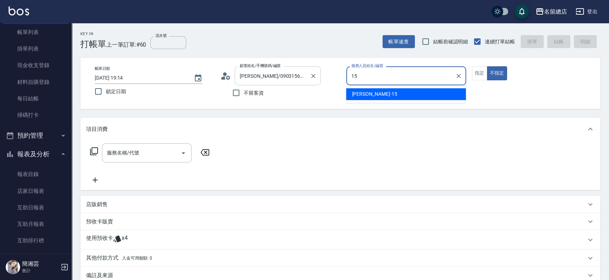
type input "[PERSON_NAME]-15"
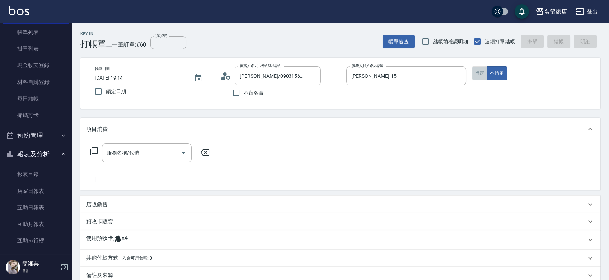
drag, startPoint x: 480, startPoint y: 75, endPoint x: 245, endPoint y: 99, distance: 236.4
click at [480, 74] on button "指定" at bounding box center [479, 73] width 15 height 14
click at [113, 153] on input "服務名稱/代號" at bounding box center [141, 153] width 73 height 13
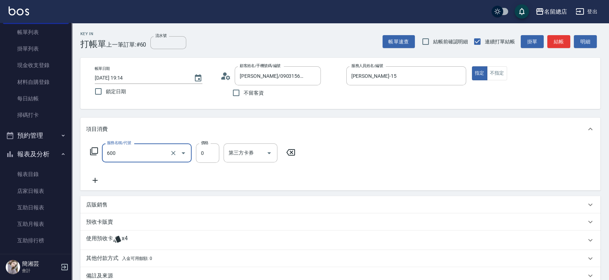
type input "洗髮(免費)(600)"
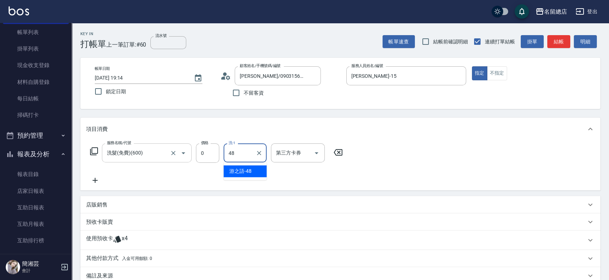
type input "游之語-48"
click at [118, 236] on icon at bounding box center [117, 239] width 9 height 9
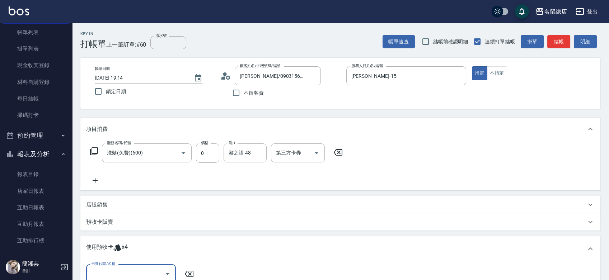
click at [130, 278] on input "卡券代號/名稱" at bounding box center [125, 274] width 73 height 13
click at [139, 256] on div "洗髮卡 剩餘4張 323" at bounding box center [131, 256] width 90 height 12
type input "洗髮卡 323"
click at [277, 272] on input "指定" at bounding box center [269, 274] width 15 height 15
checkbox input "true"
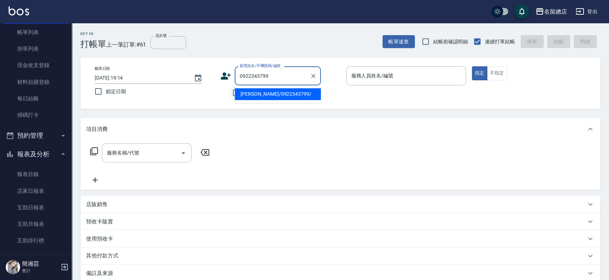
type input "[PERSON_NAME]/0922343799/"
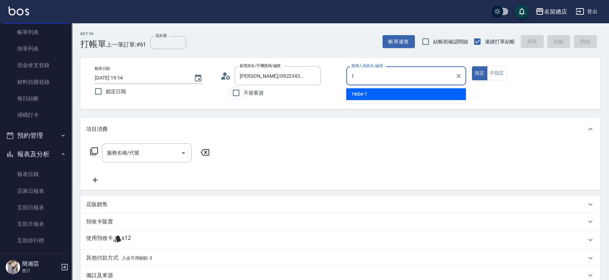
type input "Hebe-1"
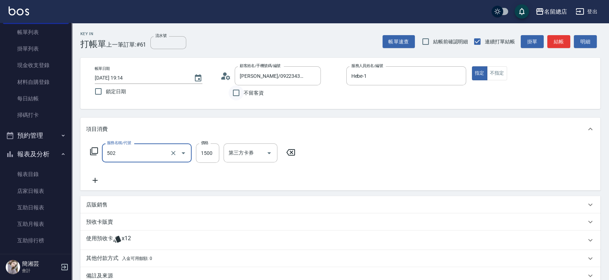
type input "染髮1500以上(502)"
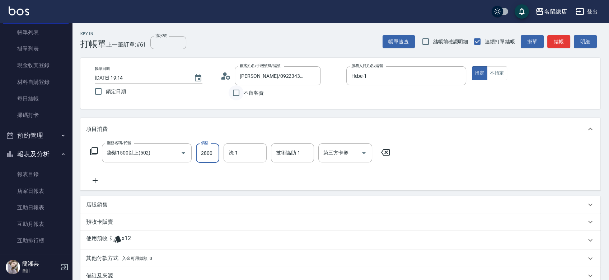
type input "2800"
type input "[PERSON_NAME]-36"
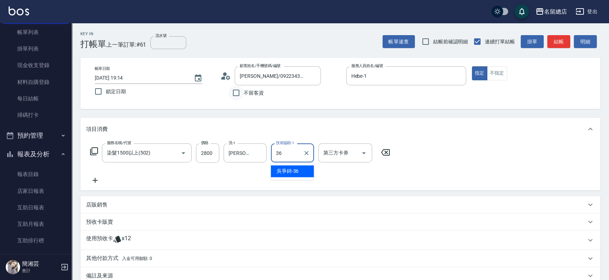
type input "[PERSON_NAME]-36"
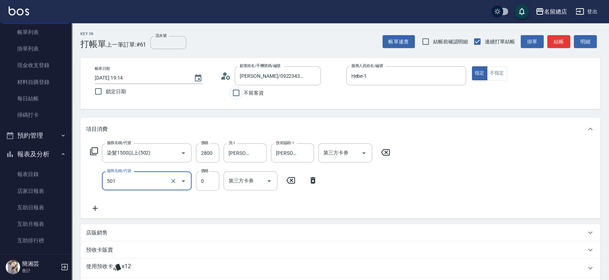
type input "2段蓋卡1300以上(501)"
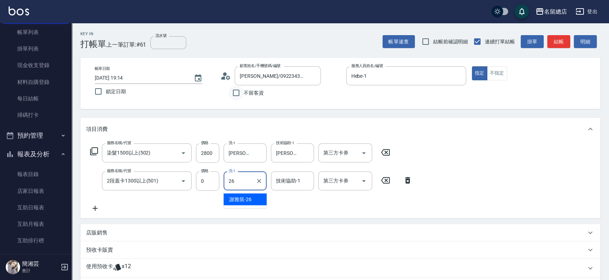
type input "[PERSON_NAME]-26"
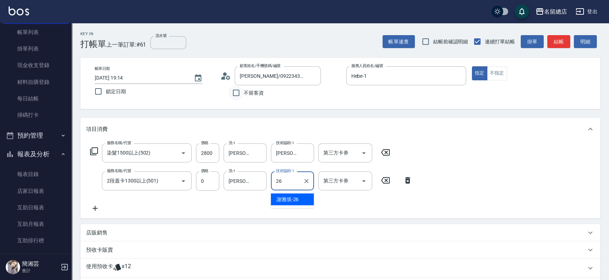
type input "[PERSON_NAME]-26"
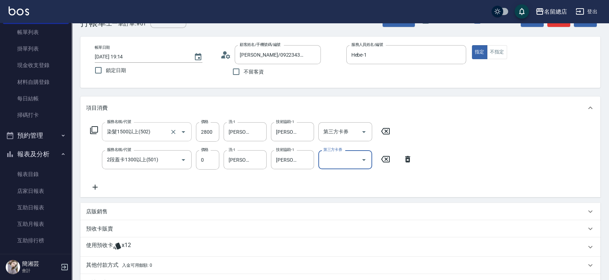
scroll to position [40, 0]
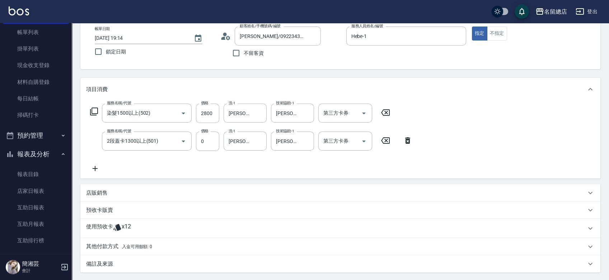
click at [107, 210] on p "預收卡販賣" at bounding box center [99, 211] width 27 height 8
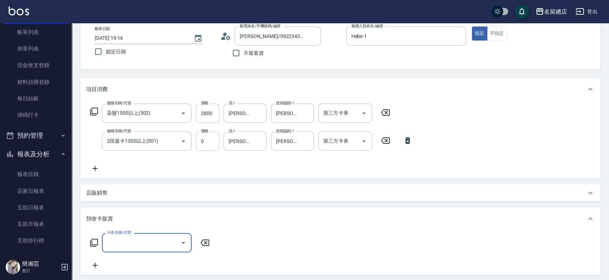
scroll to position [0, 0]
type input "二段自備卡(407)"
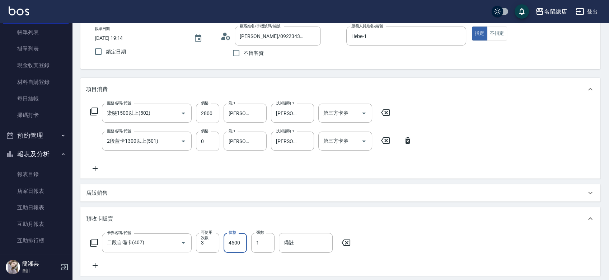
type input "4500"
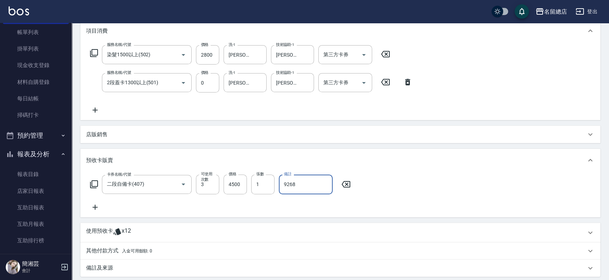
scroll to position [159, 0]
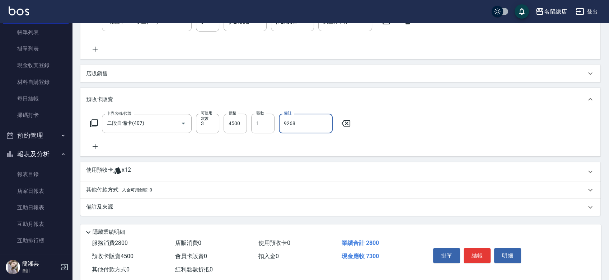
type input "9268"
click at [133, 169] on div "使用預收卡 x12" at bounding box center [336, 172] width 500 height 11
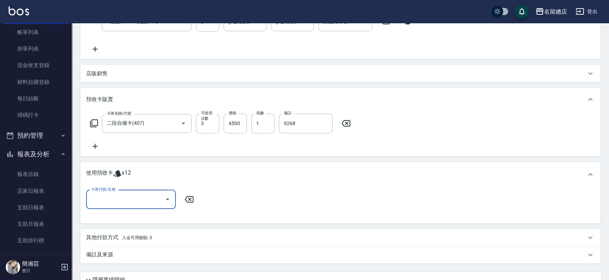
scroll to position [0, 0]
click at [138, 198] on input "卡券代號/名稱" at bounding box center [125, 200] width 73 height 13
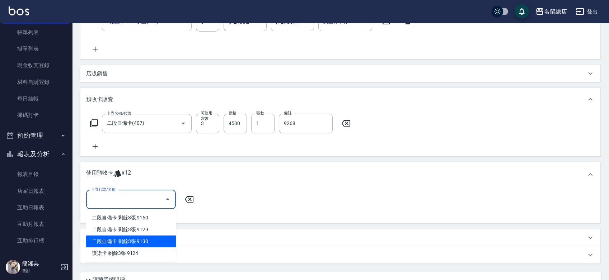
click at [149, 241] on div "二段自備卡 剩餘3張 9130" at bounding box center [131, 242] width 90 height 12
type input "二段自備卡 9130"
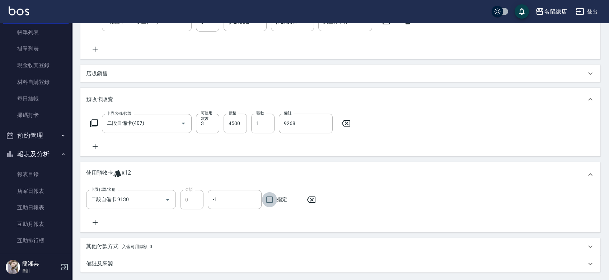
click at [271, 198] on input "指定" at bounding box center [269, 199] width 15 height 15
checkbox input "true"
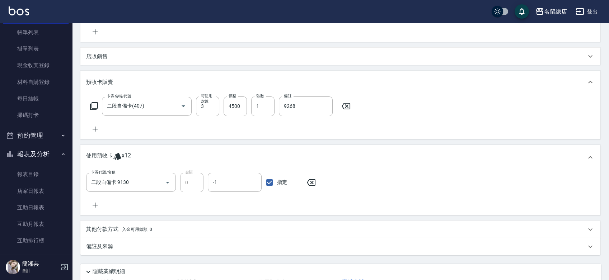
scroll to position [32, 0]
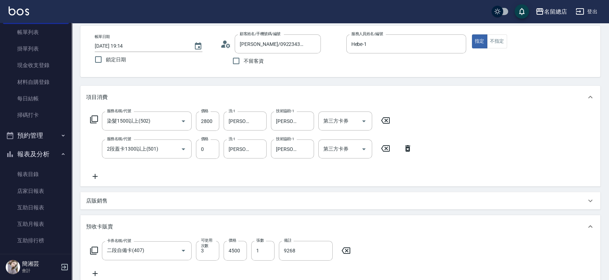
type input "[DATE] 19:15"
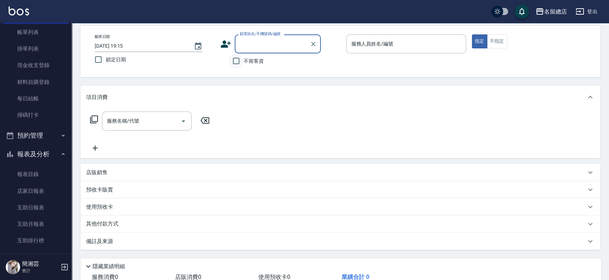
click at [234, 62] on input "不留客資" at bounding box center [236, 61] width 15 height 15
checkbox input "true"
type input "[PERSON_NAME]/0922343799/"
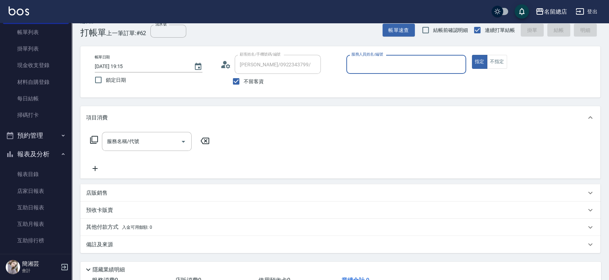
scroll to position [0, 0]
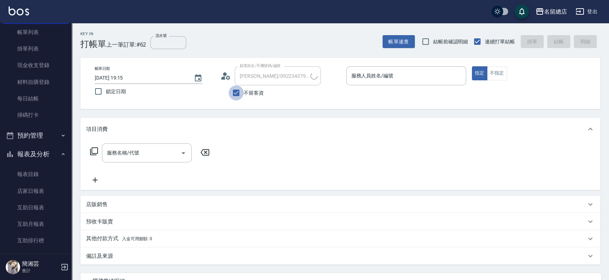
click at [233, 92] on input "不留客資" at bounding box center [236, 92] width 15 height 15
checkbox input "false"
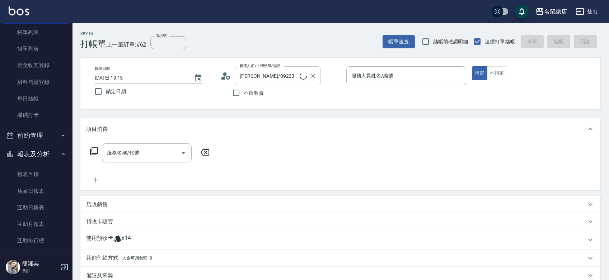
type input "[PERSON_NAME]/0916377490/"
drag, startPoint x: 313, startPoint y: 75, endPoint x: 309, endPoint y: 77, distance: 4.5
click at [314, 75] on icon "Clear" at bounding box center [313, 76] width 7 height 7
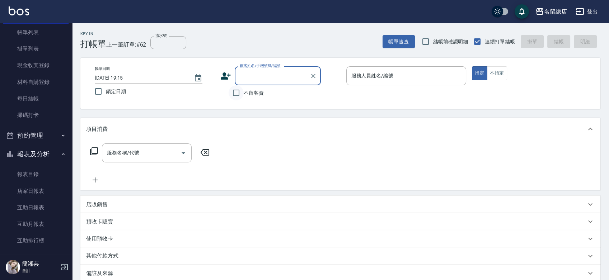
click at [241, 92] on input "不留客資" at bounding box center [236, 92] width 15 height 15
checkbox input "true"
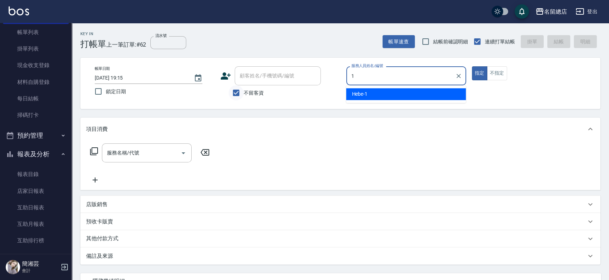
type input "Hebe-1"
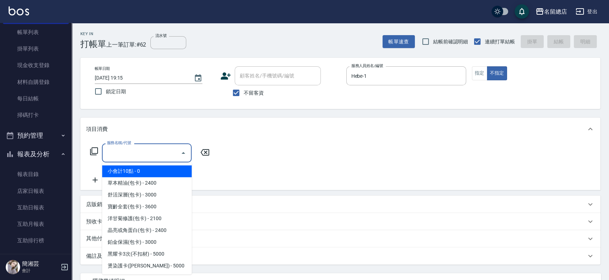
click at [144, 155] on input "服務名稱/代號" at bounding box center [141, 153] width 73 height 13
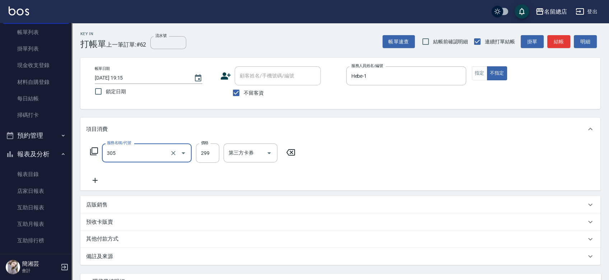
type input "剪髮(305)"
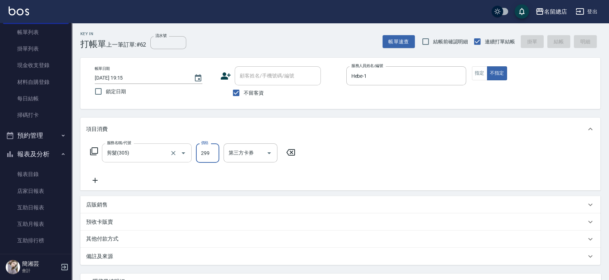
type input "[DATE] 19:17"
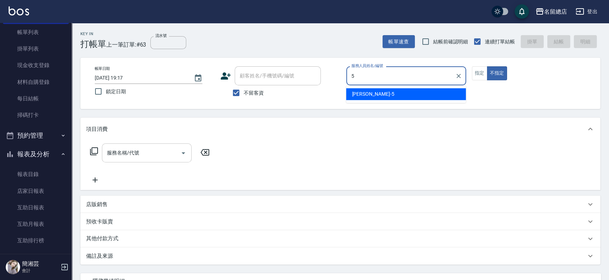
type input "[PERSON_NAME]-5"
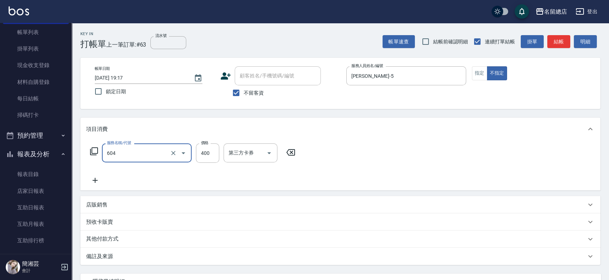
type input "健康洗髮(604)"
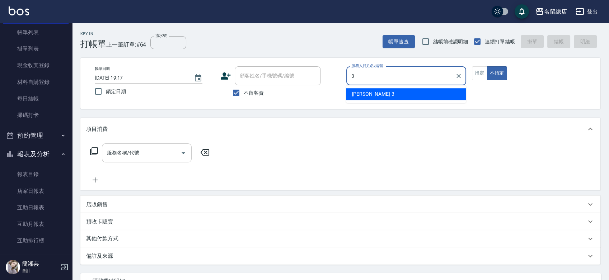
type input "芷涵-3"
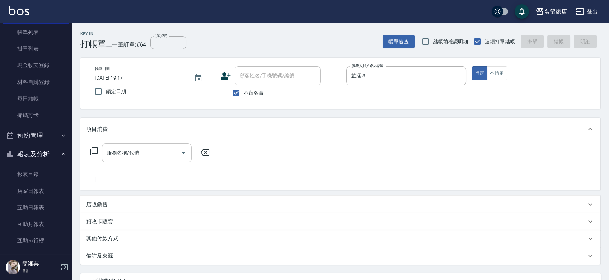
click at [151, 153] on input "服務名稱/代號" at bounding box center [141, 153] width 73 height 13
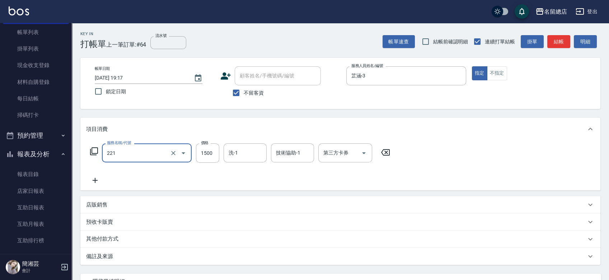
type input "燙髮1500以下(221)"
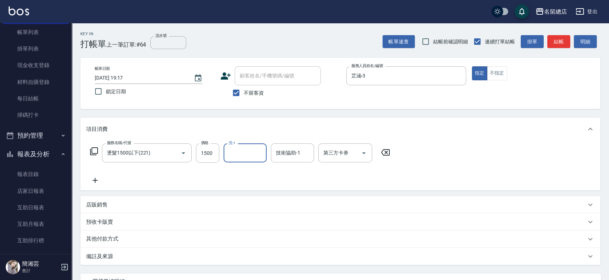
click at [109, 241] on p "其他付款方式" at bounding box center [104, 240] width 36 height 8
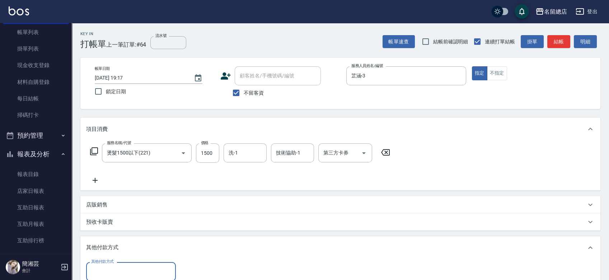
click at [106, 264] on label "其他付款方式" at bounding box center [102, 261] width 23 height 5
click at [106, 266] on input "其他付款方式" at bounding box center [130, 272] width 83 height 13
click at [107, 274] on input "其他付款方式" at bounding box center [130, 272] width 83 height 13
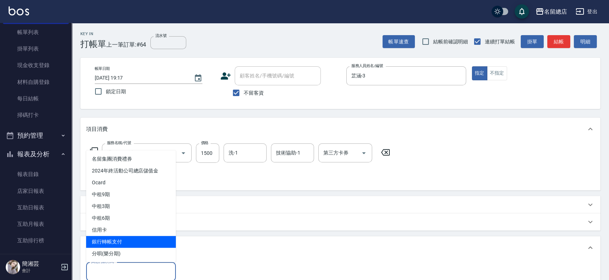
click at [121, 239] on span "銀行轉帳支付" at bounding box center [131, 242] width 90 height 12
type input "銀行轉帳支付"
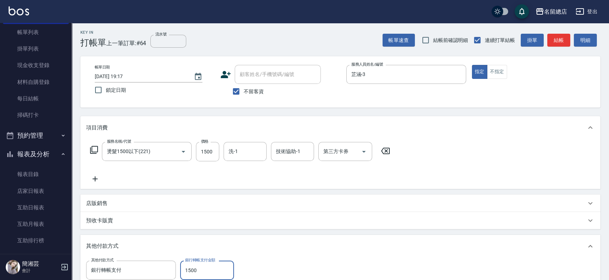
type input "1500"
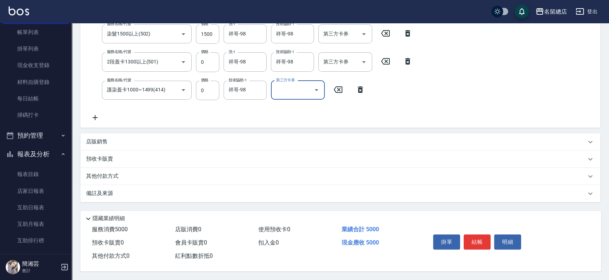
scroll to position [149, 0]
click at [140, 173] on div "其他付款方式" at bounding box center [336, 177] width 500 height 8
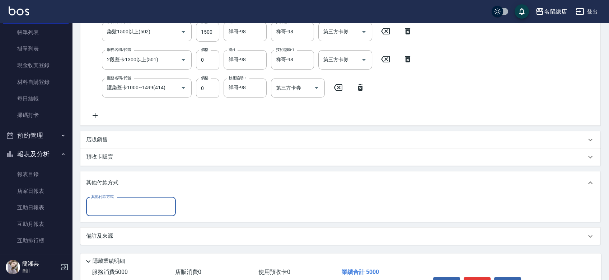
scroll to position [0, 0]
click at [115, 201] on input "其他付款方式" at bounding box center [130, 207] width 83 height 13
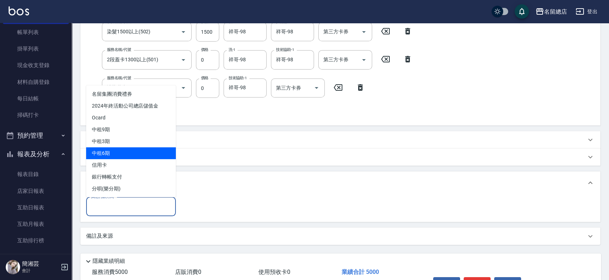
drag, startPoint x: 126, startPoint y: 155, endPoint x: 124, endPoint y: 159, distance: 4.5
click at [126, 156] on span "中租6期" at bounding box center [131, 153] width 90 height 12
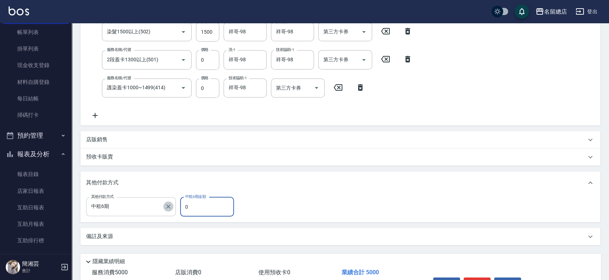
click at [170, 204] on icon "Clear" at bounding box center [168, 206] width 7 height 7
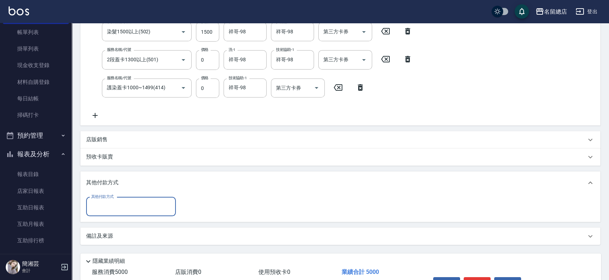
click at [144, 210] on input "其他付款方式" at bounding box center [130, 207] width 83 height 13
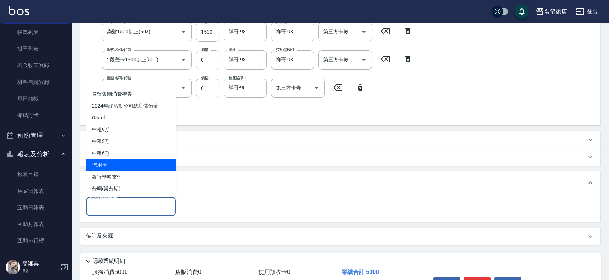
click at [129, 162] on span "信用卡" at bounding box center [131, 165] width 90 height 12
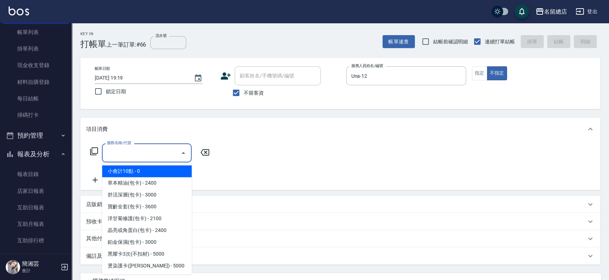
click at [122, 152] on input "服務名稱/代號" at bounding box center [141, 153] width 73 height 13
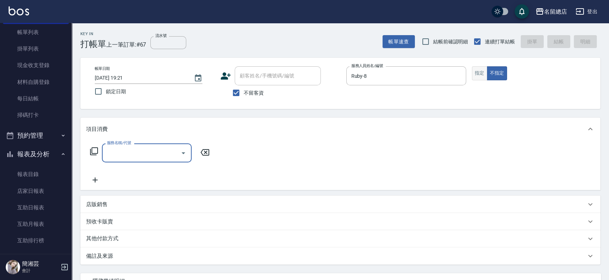
click at [473, 73] on button "指定" at bounding box center [479, 73] width 15 height 14
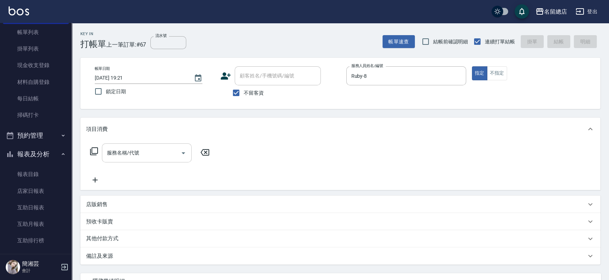
click at [113, 154] on input "服務名稱/代號" at bounding box center [141, 153] width 73 height 13
click at [155, 150] on input "服務名稱/代號" at bounding box center [141, 153] width 73 height 13
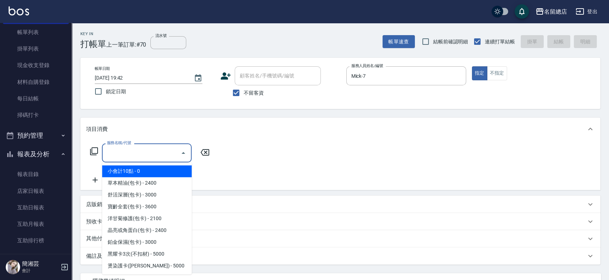
click at [147, 152] on input "服務名稱/代號" at bounding box center [141, 153] width 73 height 13
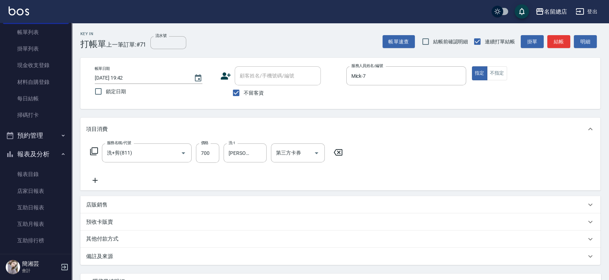
click at [109, 236] on p "其他付款方式" at bounding box center [104, 240] width 36 height 8
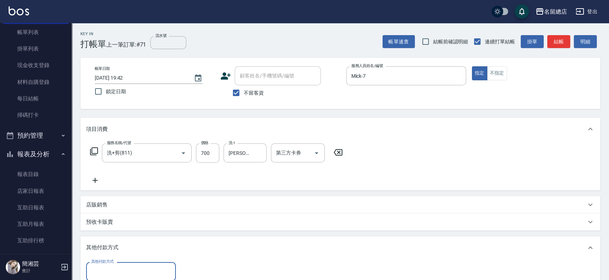
click at [142, 269] on input "其他付款方式" at bounding box center [130, 272] width 83 height 13
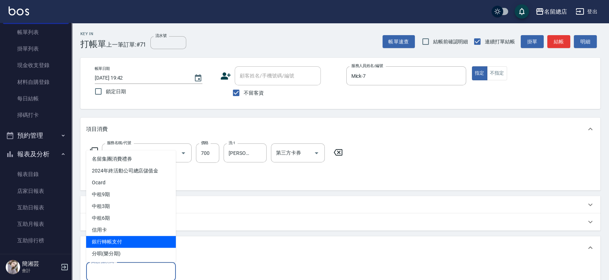
click at [135, 244] on span "銀行轉帳支付" at bounding box center [131, 242] width 90 height 12
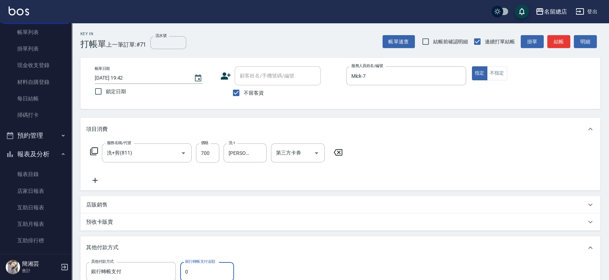
scroll to position [1, 0]
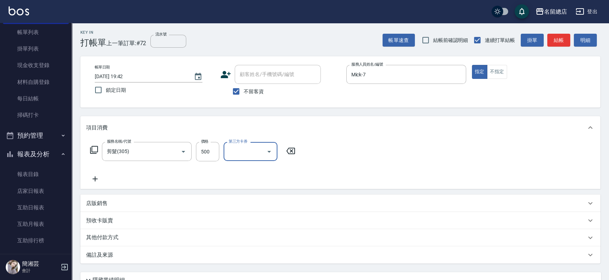
click at [130, 238] on div "其他付款方式" at bounding box center [336, 238] width 500 height 8
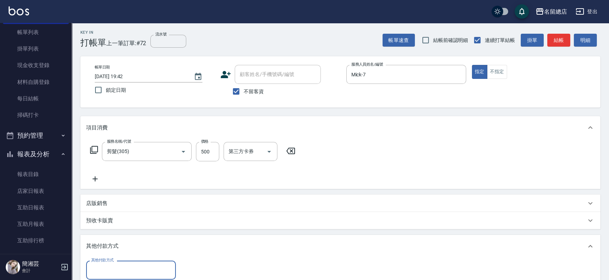
scroll to position [0, 0]
click at [126, 271] on input "其他付款方式" at bounding box center [130, 270] width 83 height 13
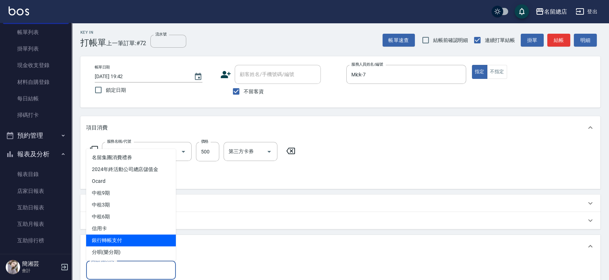
click at [119, 242] on span "銀行轉帳支付" at bounding box center [131, 241] width 90 height 12
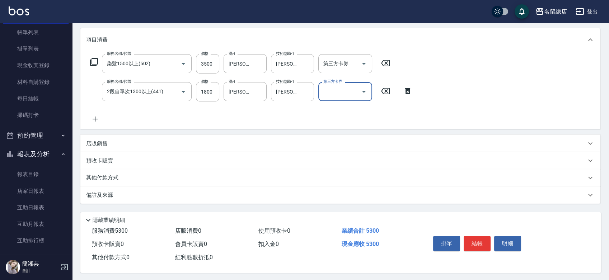
scroll to position [93, 0]
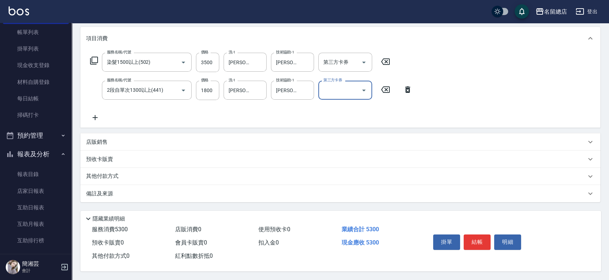
click at [121, 169] on div "其他付款方式" at bounding box center [340, 176] width 520 height 17
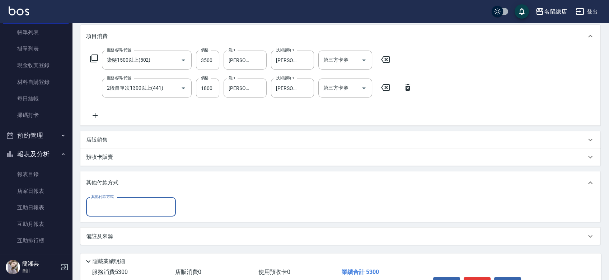
scroll to position [0, 0]
click at [120, 220] on div "其他付款方式 其他付款方式" at bounding box center [340, 209] width 520 height 28
click at [122, 200] on div "其他付款方式" at bounding box center [131, 207] width 90 height 19
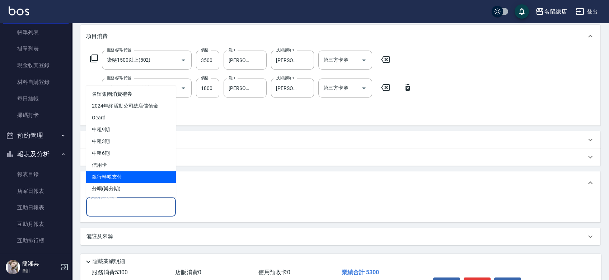
click at [110, 176] on span "銀行轉帳支付" at bounding box center [131, 177] width 90 height 12
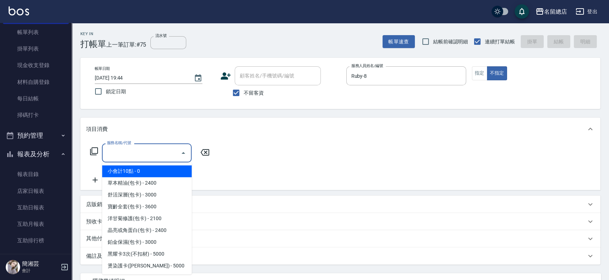
click at [137, 159] on input "服務名稱/代號" at bounding box center [141, 153] width 73 height 13
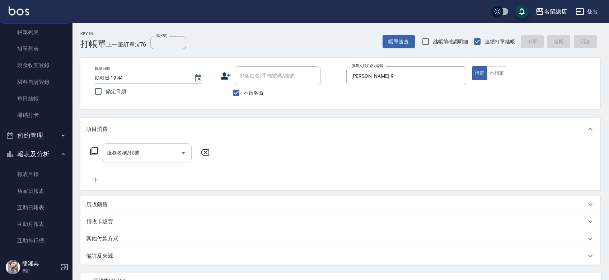
click at [156, 156] on input "服務名稱/代號" at bounding box center [141, 153] width 73 height 13
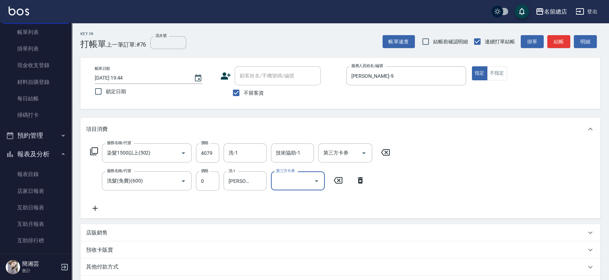
click at [102, 230] on p "店販銷售" at bounding box center [97, 233] width 22 height 8
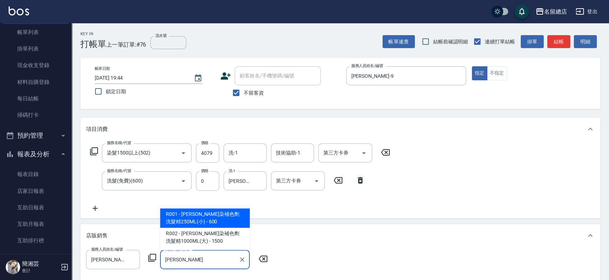
click at [217, 214] on span "R001 - [PERSON_NAME]染補色劑洗髮精250ML(小) - 600" at bounding box center [205, 218] width 90 height 19
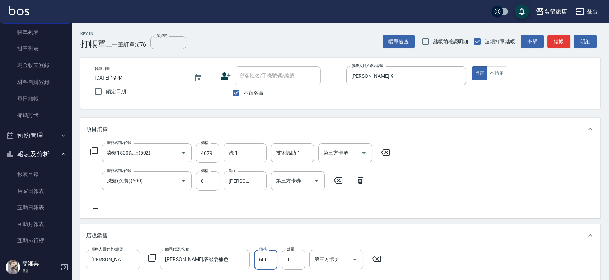
click at [268, 257] on input "600" at bounding box center [265, 259] width 23 height 19
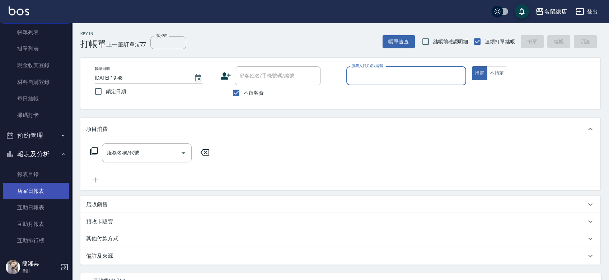
click at [34, 187] on link "店家日報表" at bounding box center [36, 191] width 66 height 17
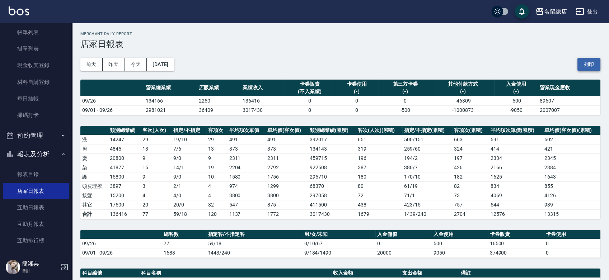
click at [589, 63] on button "列印" at bounding box center [589, 64] width 23 height 13
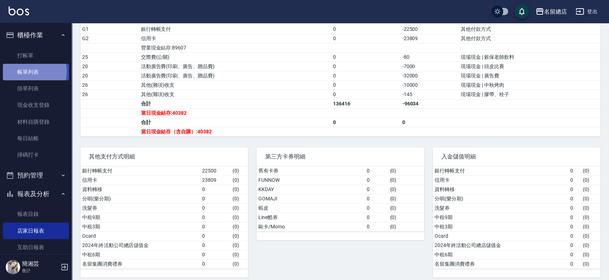
click at [33, 72] on link "帳單列表" at bounding box center [36, 72] width 66 height 17
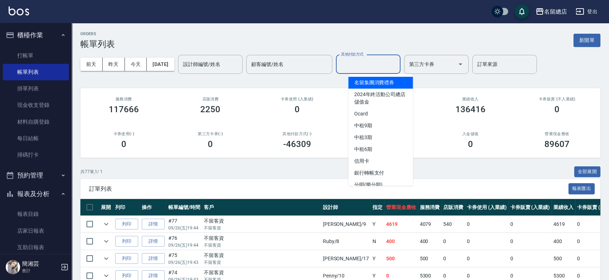
click at [376, 63] on input "其他付款方式" at bounding box center [368, 64] width 58 height 13
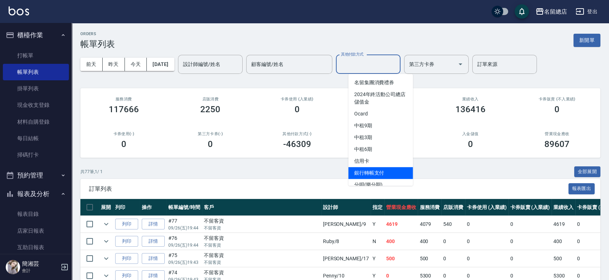
click at [375, 172] on span "銀行轉帳支付" at bounding box center [381, 173] width 65 height 12
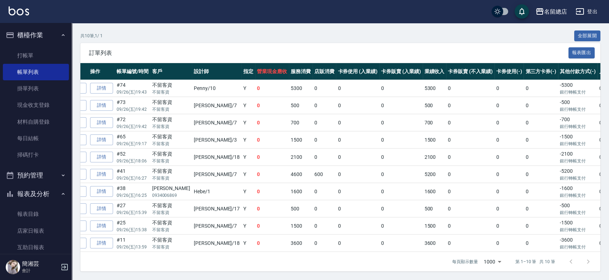
scroll to position [0, 87]
